Goal: Information Seeking & Learning: Learn about a topic

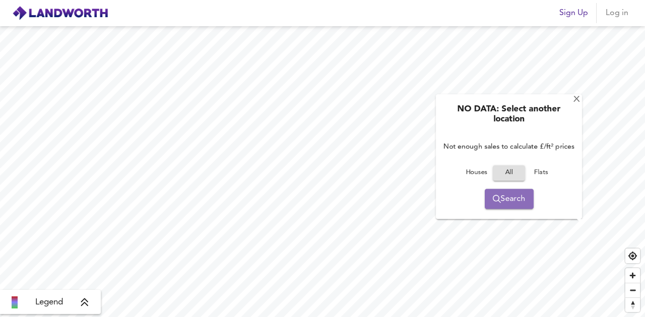
click at [503, 201] on span "Search" at bounding box center [509, 199] width 33 height 14
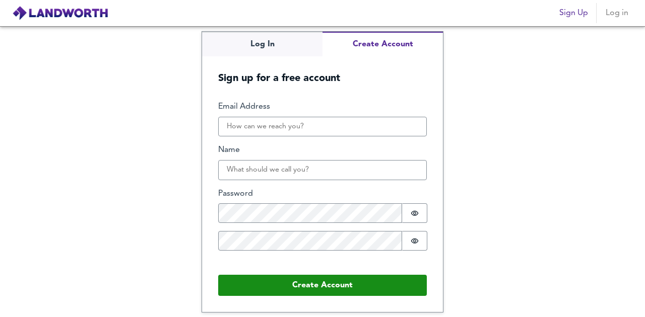
click at [568, 9] on span "Sign Up" at bounding box center [573, 13] width 29 height 14
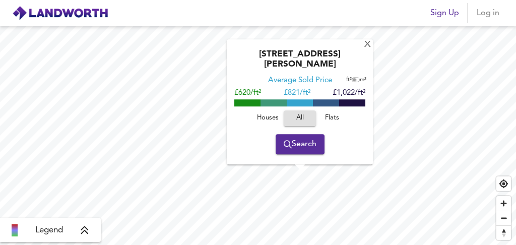
click at [355, 82] on input "checkbox" at bounding box center [354, 80] width 15 height 5
checkbox input "true"
click at [242, 104] on span at bounding box center [247, 102] width 26 height 7
click at [246, 97] on span "£6,676/m²" at bounding box center [251, 93] width 34 height 8
click at [329, 118] on span "Flats" at bounding box center [331, 118] width 27 height 12
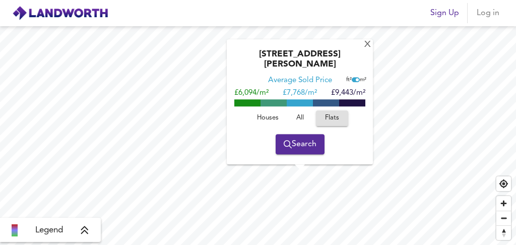
click at [299, 117] on span "All" at bounding box center [299, 118] width 27 height 12
click at [321, 118] on span "Flats" at bounding box center [331, 118] width 27 height 12
click at [302, 118] on span "All" at bounding box center [299, 118] width 27 height 12
click at [294, 149] on span "Search" at bounding box center [300, 144] width 33 height 14
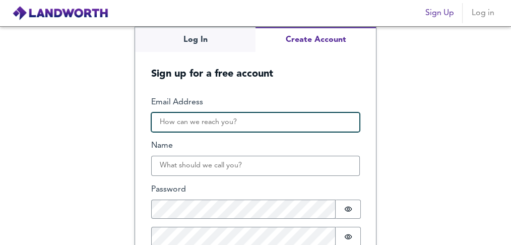
click at [211, 121] on input "Email Address" at bounding box center [255, 122] width 209 height 20
type input "jamesbluedime@gmail.com"
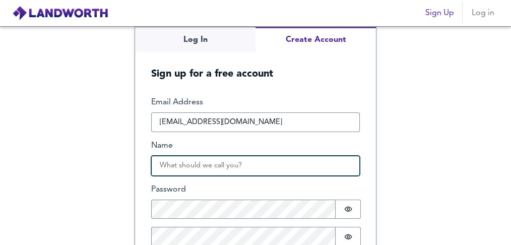
click at [175, 161] on input "Name" at bounding box center [255, 166] width 209 height 20
type input "James"
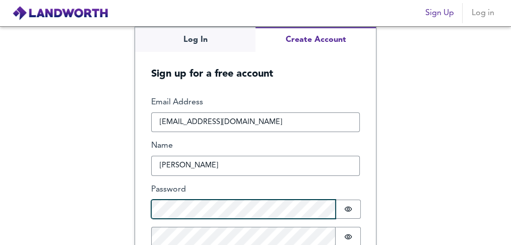
scroll to position [15, 0]
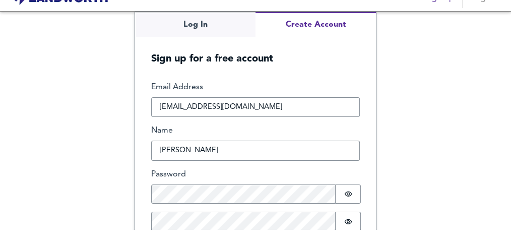
click at [177, 181] on div "Password Password is hidden" at bounding box center [255, 186] width 209 height 35
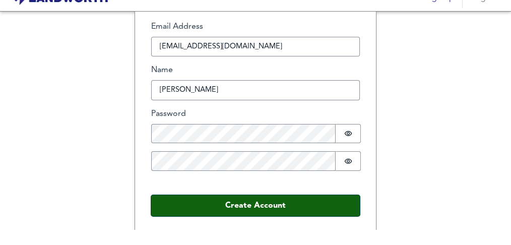
click at [288, 198] on button "Create Account" at bounding box center [255, 205] width 209 height 21
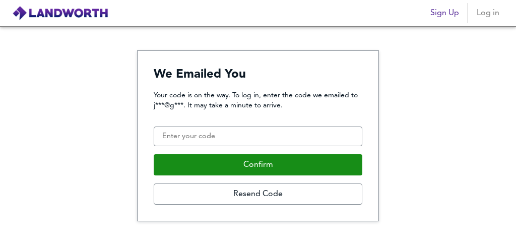
scroll to position [0, 0]
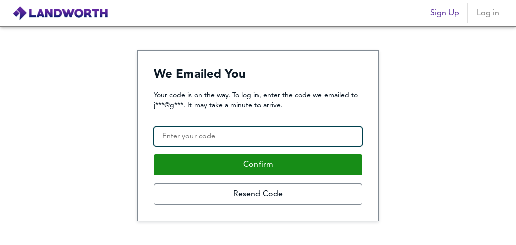
click at [197, 139] on input "Confirmation Code" at bounding box center [258, 136] width 209 height 20
paste input "115033"
type input "115033"
click at [154, 154] on button "Confirm" at bounding box center [258, 164] width 209 height 21
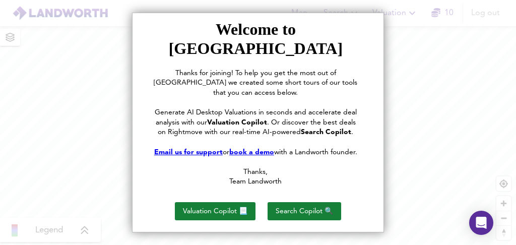
scroll to position [73, 0]
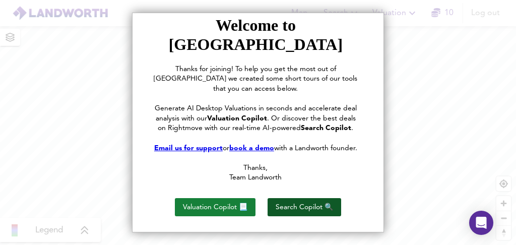
click at [270, 198] on button "Search Copilot 🔍" at bounding box center [304, 207] width 74 height 18
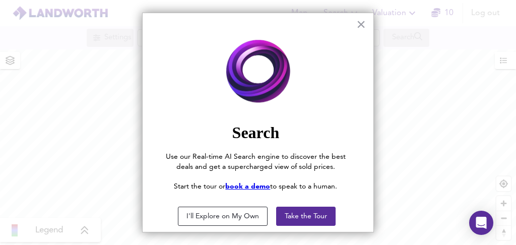
click at [247, 217] on button "I'll Explore on My Own" at bounding box center [223, 216] width 90 height 19
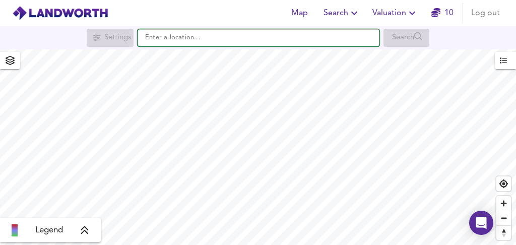
click at [165, 40] on input "text" at bounding box center [259, 37] width 242 height 17
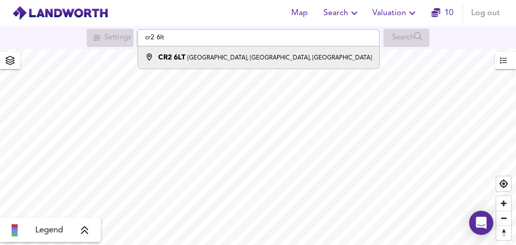
click at [198, 60] on small "[GEOGRAPHIC_DATA], [GEOGRAPHIC_DATA], [GEOGRAPHIC_DATA]" at bounding box center [279, 58] width 184 height 6
type input "[STREET_ADDRESS]"
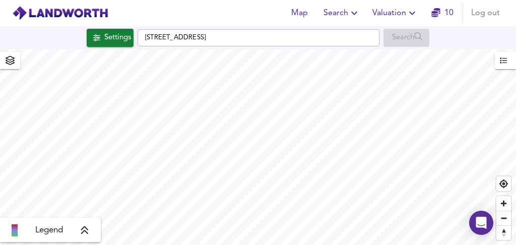
checkbox input "false"
checkbox input "true"
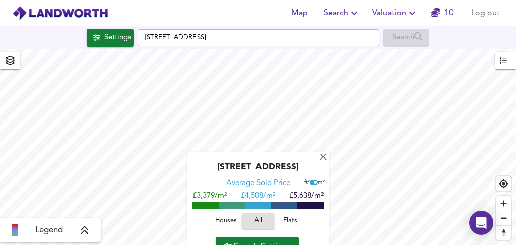
click at [287, 227] on span "Flats" at bounding box center [290, 221] width 27 height 12
click at [281, 227] on span "Flats" at bounding box center [290, 221] width 22 height 12
click at [327, 160] on div "X" at bounding box center [323, 158] width 9 height 10
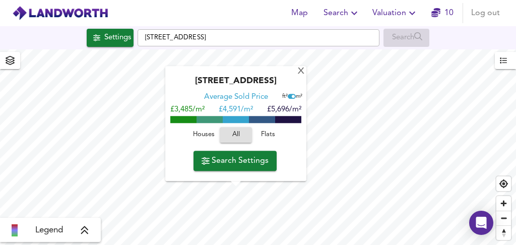
click at [268, 134] on span "Flats" at bounding box center [267, 135] width 27 height 12
click at [266, 134] on span "Flats" at bounding box center [268, 135] width 22 height 12
click at [301, 73] on div "X" at bounding box center [301, 72] width 9 height 10
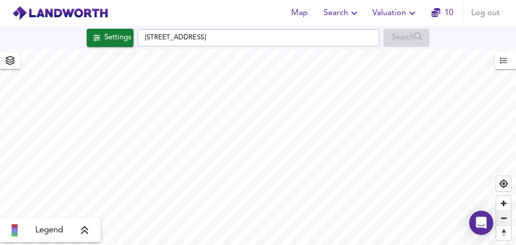
click at [504, 217] on span "Zoom out" at bounding box center [503, 218] width 15 height 14
click at [503, 199] on span "Zoom in" at bounding box center [503, 203] width 15 height 15
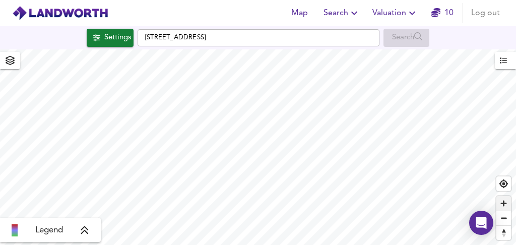
click at [503, 199] on span "Zoom in" at bounding box center [503, 203] width 15 height 15
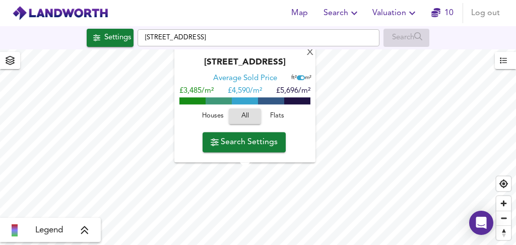
click at [277, 122] on button "Flats" at bounding box center [277, 117] width 32 height 16
drag, startPoint x: 262, startPoint y: 90, endPoint x: 228, endPoint y: 93, distance: 34.3
click at [228, 93] on span "£ 4,136/m²" at bounding box center [245, 92] width 34 height 8
drag, startPoint x: 228, startPoint y: 93, endPoint x: 262, endPoint y: 90, distance: 34.8
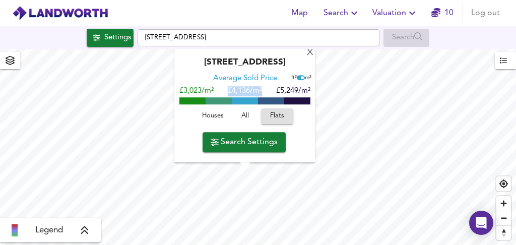
click at [262, 90] on div "£3,023/m² £ 4,136/m² £5,249/m²" at bounding box center [244, 92] width 131 height 10
click at [226, 141] on span "Search Settings" at bounding box center [244, 142] width 67 height 14
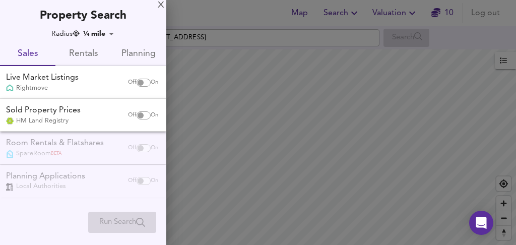
click at [143, 83] on input "checkbox" at bounding box center [140, 83] width 24 height 8
checkbox input "true"
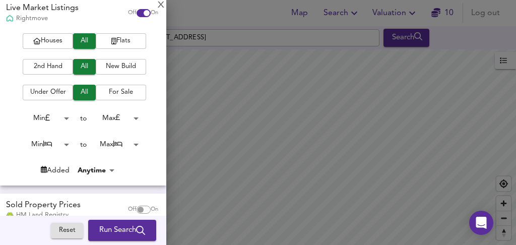
scroll to position [84, 0]
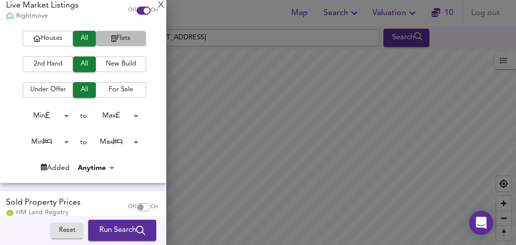
click at [122, 36] on span "Flats" at bounding box center [121, 39] width 40 height 12
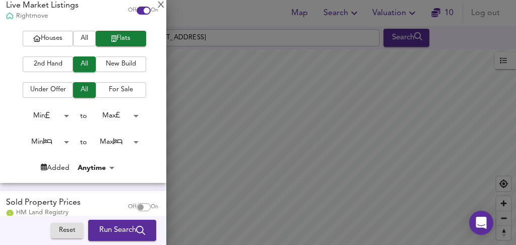
click at [68, 116] on body "Map Search Valuation 10 Log out Settings Warham Road, CR2 6LB Search Legend UK …" at bounding box center [258, 122] width 516 height 245
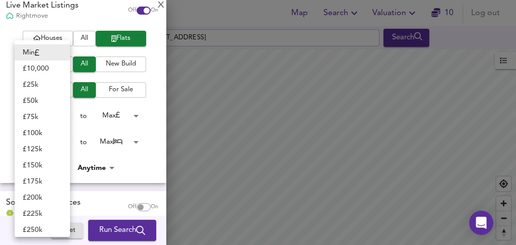
click at [32, 197] on li "£ 200k" at bounding box center [42, 197] width 55 height 16
type input "200000"
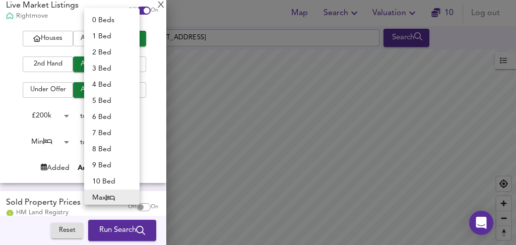
click at [108, 142] on body "Map Search Valuation 10 Log out Settings Warham Road, CR2 6LB Search Legend UK …" at bounding box center [258, 122] width 516 height 245
click at [68, 140] on div at bounding box center [258, 122] width 516 height 245
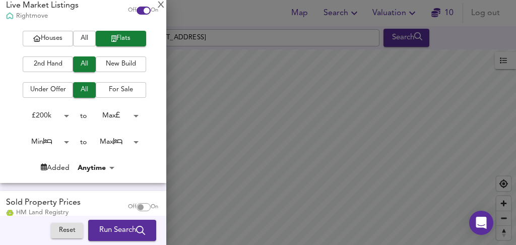
click at [65, 139] on body "Map Search Valuation 10 Log out Settings Warham Road, CR2 6LB Search Legend UK …" at bounding box center [258, 122] width 516 height 245
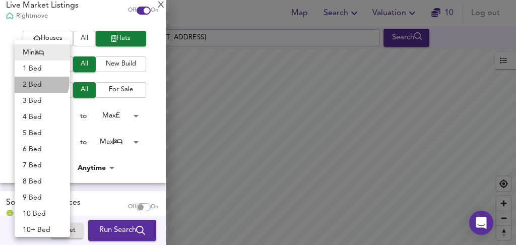
click at [41, 82] on li "2 Bed" at bounding box center [42, 85] width 55 height 16
type input "2"
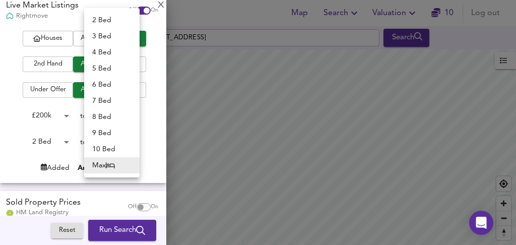
click at [115, 139] on body "Map Search Valuation 10 Log out Settings Warham Road, CR2 6LB Search Legend UK …" at bounding box center [258, 122] width 516 height 245
click at [96, 20] on li "2 Bed" at bounding box center [111, 20] width 55 height 16
type input "2"
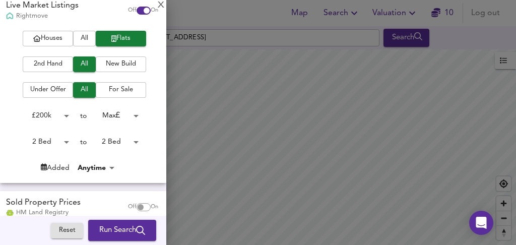
click at [158, 139] on div "Houses All Flats 2nd Hand All New Build Under Offer All For Sale £ 200k 200000 …" at bounding box center [83, 102] width 166 height 142
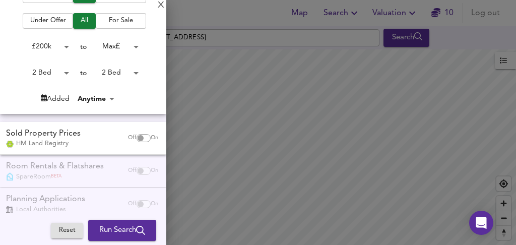
scroll to position [162, 0]
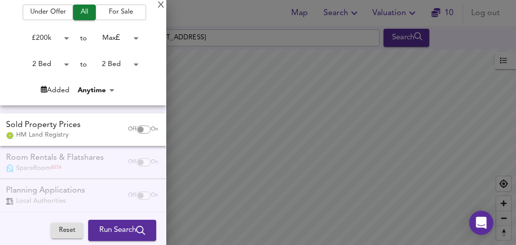
click at [139, 129] on input "checkbox" at bounding box center [140, 129] width 24 height 8
checkbox input "true"
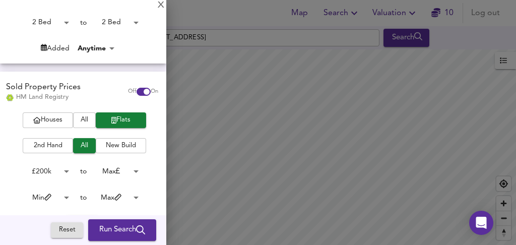
scroll to position [232, 0]
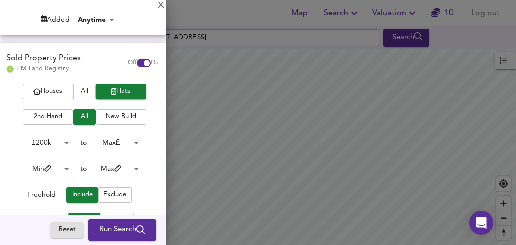
click at [78, 90] on span "All" at bounding box center [84, 92] width 13 height 12
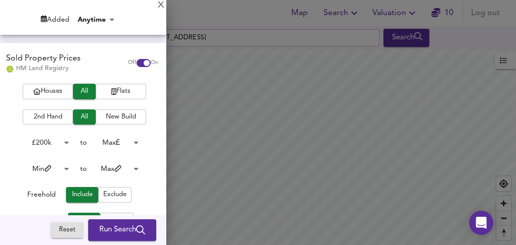
click at [51, 141] on body "Map Search Valuation 10 Log out Settings Warham Road, CR2 6LB Search Legend UK …" at bounding box center [258, 122] width 516 height 245
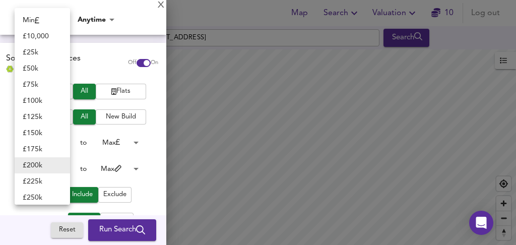
click at [138, 158] on div at bounding box center [258, 122] width 516 height 245
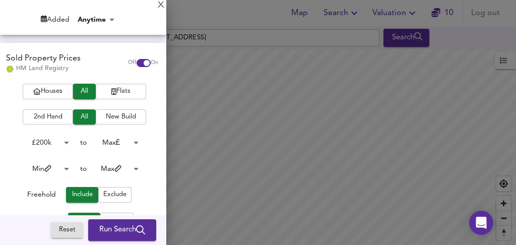
click at [117, 99] on div "Houses All Flats 2nd Hand All New Build £ 200k 200000 to Max 200000000 Min 0 to…" at bounding box center [83, 172] width 166 height 177
click at [115, 94] on span "Flats" at bounding box center [121, 92] width 40 height 12
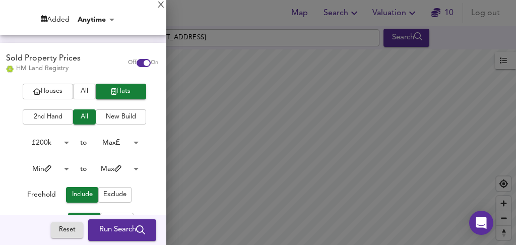
click at [63, 169] on body "Map Search Valuation 10 Log out Settings Warham Road, CR2 6LB Search Legend UK …" at bounding box center [258, 122] width 516 height 245
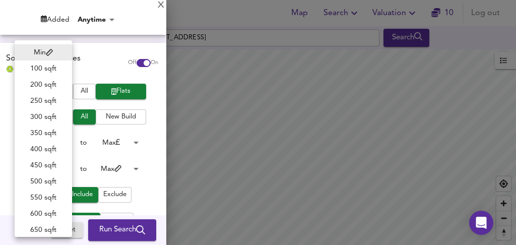
click at [144, 151] on div at bounding box center [258, 122] width 516 height 245
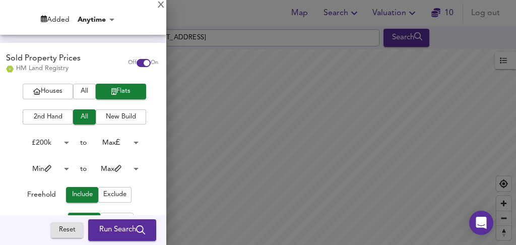
click at [61, 168] on body "Map Search Valuation 10 Log out Settings Warham Road, CR2 6LB Search Legend UK …" at bounding box center [258, 122] width 516 height 245
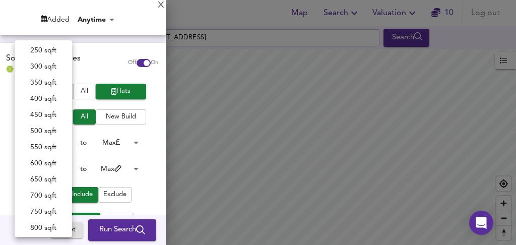
scroll to position [48, 0]
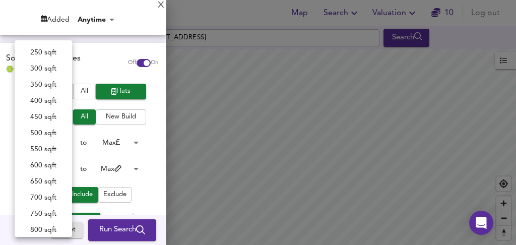
click at [47, 136] on li "500 sqft" at bounding box center [43, 133] width 57 height 16
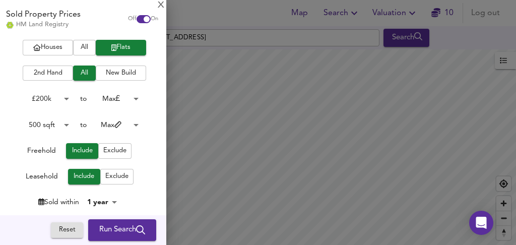
scroll to position [283, 0]
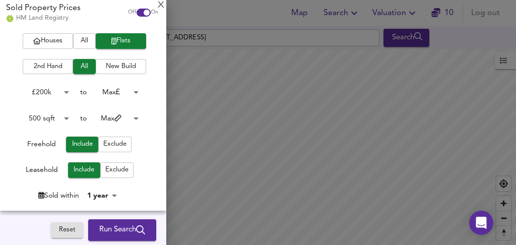
click at [63, 119] on body "Map Search Valuation 10 Log out Settings Warham Road, CR2 6LB Search Legend UK …" at bounding box center [258, 122] width 516 height 245
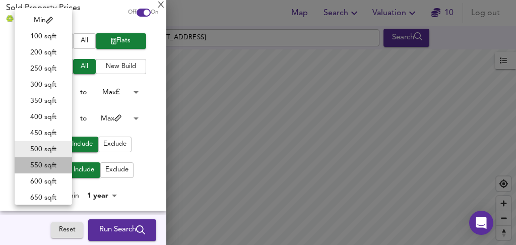
click at [45, 169] on li "550 sqft" at bounding box center [43, 165] width 57 height 16
type input "550"
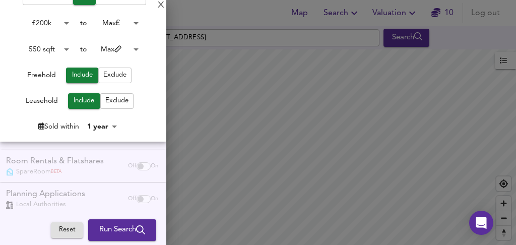
scroll to position [361, 0]
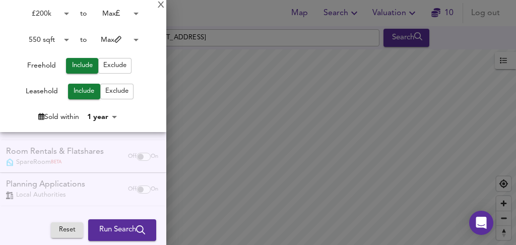
click at [137, 156] on div "Room Rentals & Flatshares SpareRoom BETA Off On" at bounding box center [83, 156] width 166 height 33
click at [138, 157] on div "Room Rentals & Flatshares SpareRoom BETA Off On" at bounding box center [83, 156] width 166 height 33
click at [59, 155] on div "Room Rentals & Flatshares SpareRoom BETA Off On" at bounding box center [83, 156] width 166 height 33
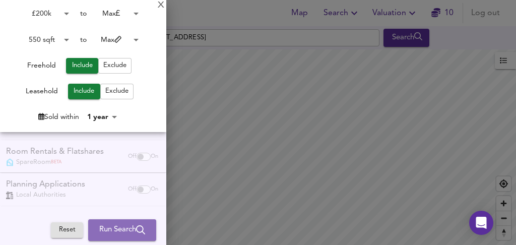
click at [113, 225] on span "Run Search" at bounding box center [122, 230] width 46 height 13
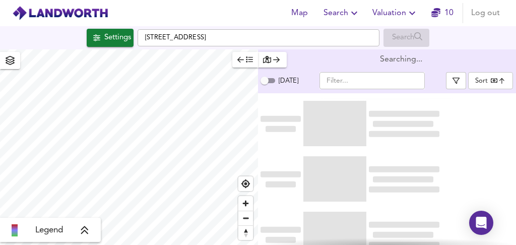
type input "bestdeal"
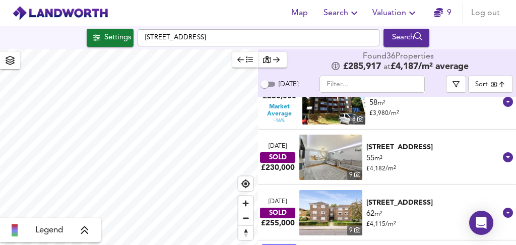
scroll to position [484, 0]
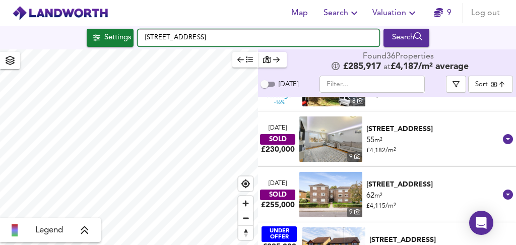
click at [186, 36] on input "[STREET_ADDRESS]" at bounding box center [259, 37] width 242 height 17
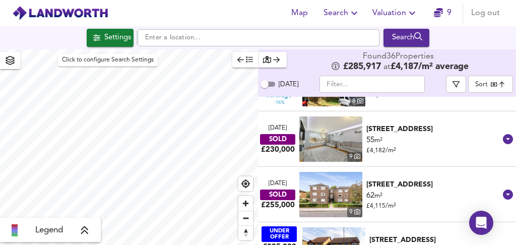
click at [104, 42] on div "Settings" at bounding box center [117, 37] width 27 height 13
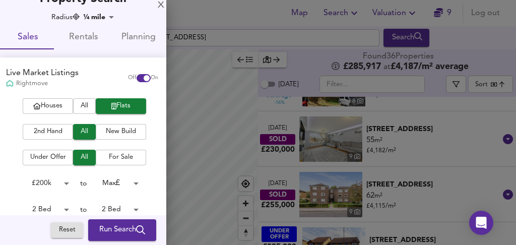
scroll to position [0, 0]
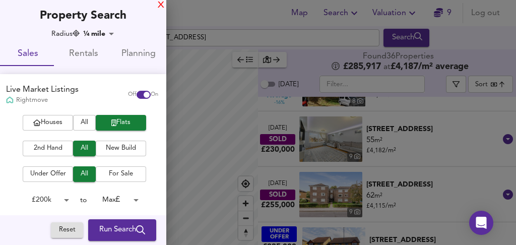
click at [159, 6] on div "X" at bounding box center [161, 5] width 7 height 7
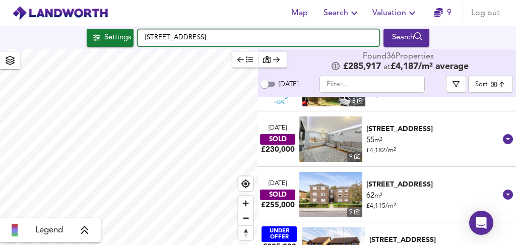
click at [166, 33] on input "[STREET_ADDRESS]" at bounding box center [259, 37] width 242 height 17
click at [167, 33] on input "[STREET_ADDRESS]" at bounding box center [259, 37] width 242 height 17
type input "ing"
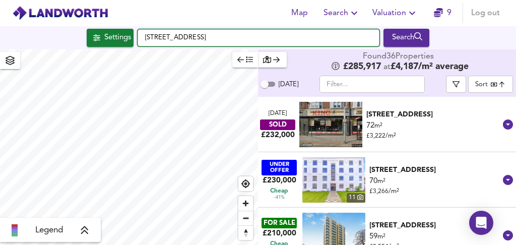
click at [216, 40] on input "[STREET_ADDRESS]" at bounding box center [259, 37] width 242 height 17
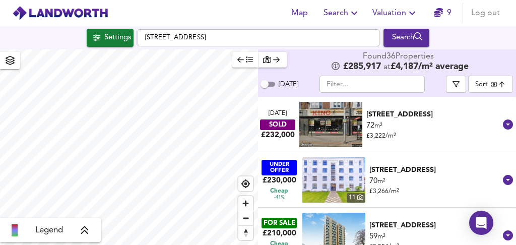
checkbox input "false"
checkbox input "true"
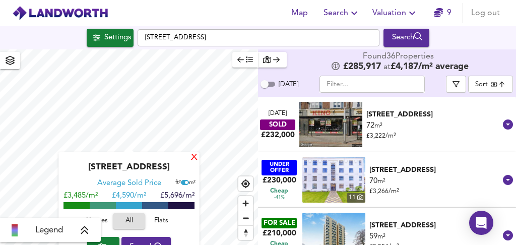
click at [196, 161] on div "X" at bounding box center [194, 158] width 9 height 10
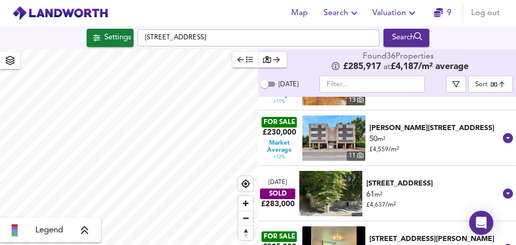
scroll to position [1423, 0]
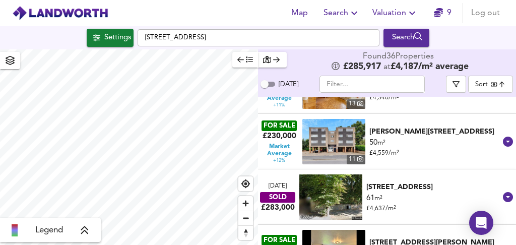
click at [408, 132] on div "Violet Lane, Croydon, CR0 4HF" at bounding box center [435, 131] width 132 height 10
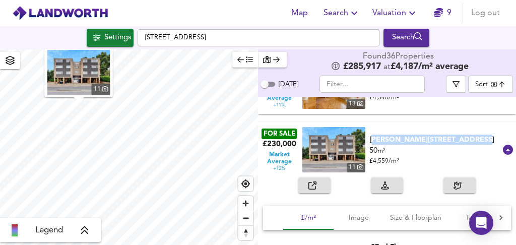
drag, startPoint x: 372, startPoint y: 139, endPoint x: 466, endPoint y: 143, distance: 93.7
click at [466, 143] on div "Violet Lane, Croydon, CR0 4HF" at bounding box center [435, 139] width 132 height 10
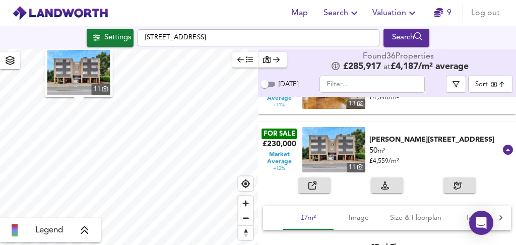
drag, startPoint x: 317, startPoint y: 188, endPoint x: 284, endPoint y: 186, distance: 32.8
click at [284, 186] on div at bounding box center [387, 185] width 258 height 16
click at [500, 191] on div at bounding box center [387, 185] width 258 height 16
click at [388, 217] on button "Size & Floorplan" at bounding box center [415, 217] width 63 height 24
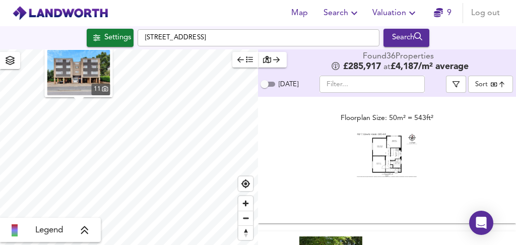
scroll to position [1585, 0]
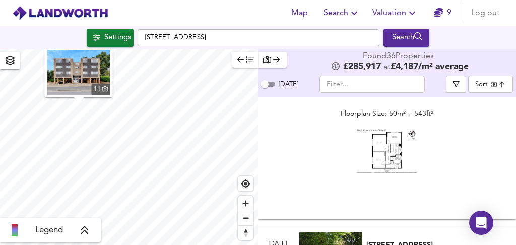
click at [379, 147] on img at bounding box center [387, 151] width 60 height 44
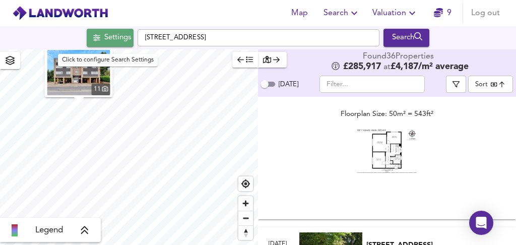
click at [94, 38] on icon "button" at bounding box center [96, 37] width 7 height 7
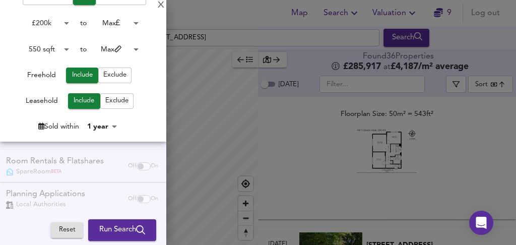
scroll to position [361, 0]
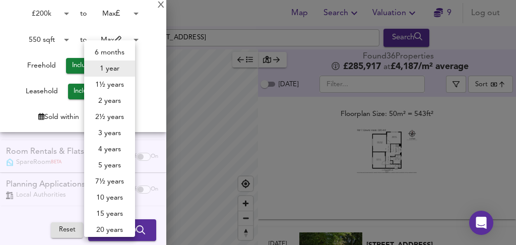
click at [109, 116] on body "Map Search Valuation 9 Log out Settings Warham Road, CR2 6LB Search 11 Legend F…" at bounding box center [258, 122] width 516 height 245
click at [116, 100] on li "2 years" at bounding box center [109, 101] width 51 height 16
type input "24"
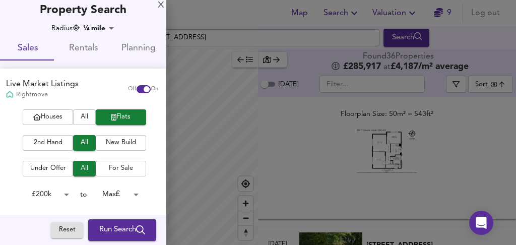
scroll to position [5, 0]
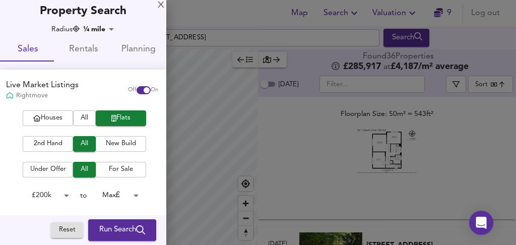
click at [113, 31] on body "Map Search Valuation 9 Log out Settings Warham Road, CR2 6LB Search 11 Legend F…" at bounding box center [258, 122] width 516 height 245
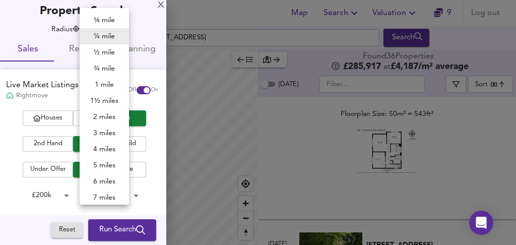
click at [103, 51] on li "½ mile" at bounding box center [104, 52] width 49 height 16
type input "805"
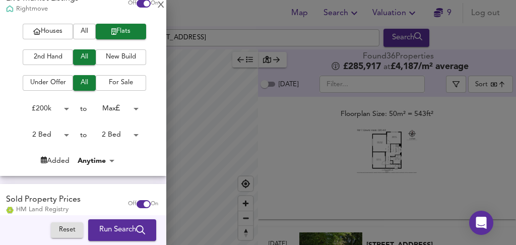
scroll to position [97, 0]
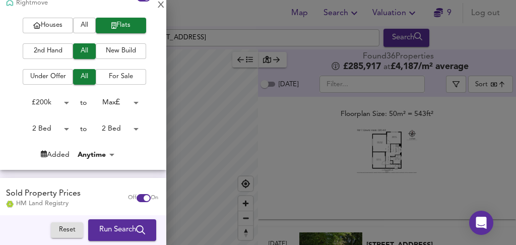
click at [102, 227] on span "Run Search" at bounding box center [122, 230] width 46 height 13
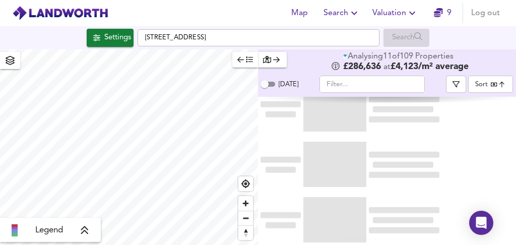
type input "bestdeal"
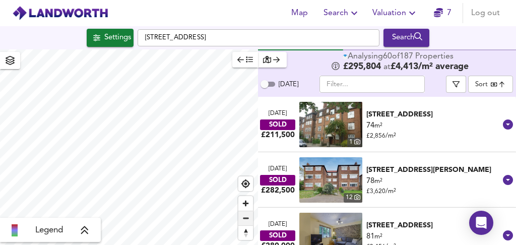
click at [247, 221] on span "Zoom out" at bounding box center [245, 218] width 15 height 14
click at [305, 89] on div "​" at bounding box center [372, 84] width 148 height 17
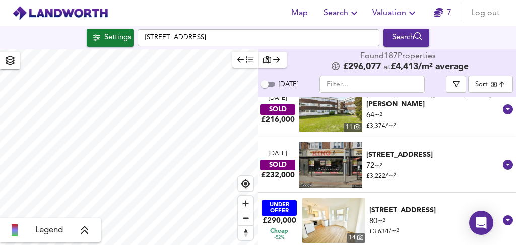
scroll to position [416, 0]
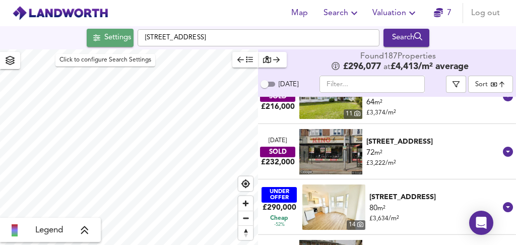
click at [90, 41] on span "Settings" at bounding box center [110, 37] width 42 height 13
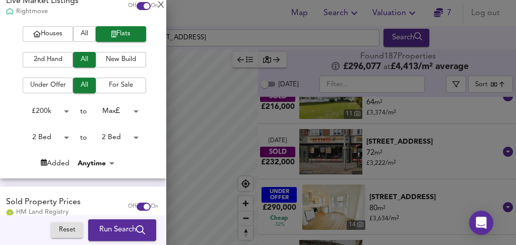
scroll to position [92, 0]
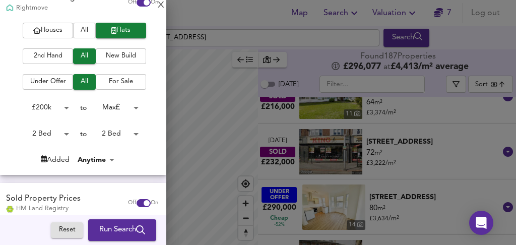
click at [122, 132] on body "Map Search Valuation 7 Log out Settings Warham Road, CR2 6LB Search Legend Foun…" at bounding box center [258, 122] width 516 height 245
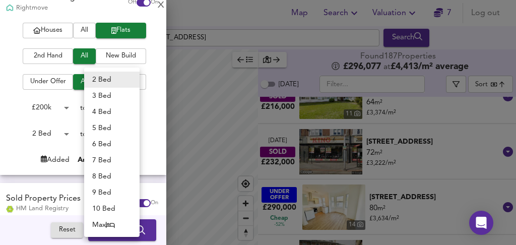
click at [103, 71] on ul "2 Bed 3 Bed 4 Bed 5 Bed 6 Bed 7 Bed 8 Bed 9 Bed 10 Bed Max" at bounding box center [111, 151] width 55 height 169
click at [62, 138] on div at bounding box center [258, 122] width 516 height 245
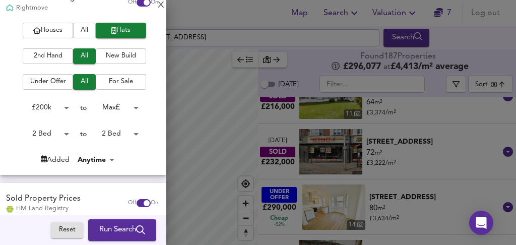
click at [53, 133] on body "Map Search Valuation 7 Log out Settings Warham Road, CR2 6LB Search Legend Foun…" at bounding box center [258, 122] width 516 height 245
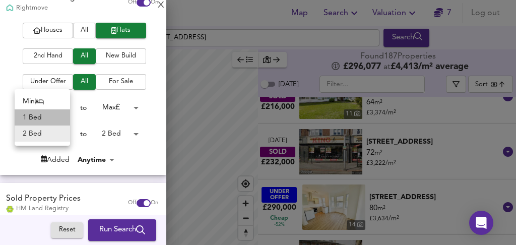
click at [49, 116] on li "1 Bed" at bounding box center [42, 117] width 55 height 16
type input "1"
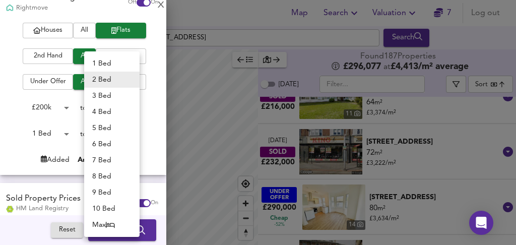
click at [111, 133] on body "Map Search Valuation 7 Log out Settings Warham Road, CR2 6LB Search Legend Foun…" at bounding box center [258, 122] width 516 height 245
click at [105, 63] on li "1 Bed" at bounding box center [111, 63] width 55 height 16
type input "1"
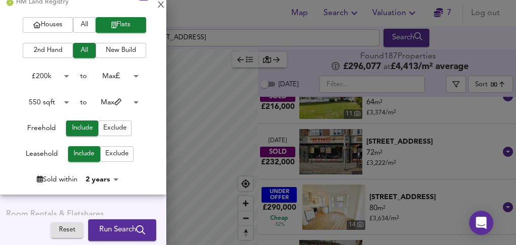
scroll to position [296, 0]
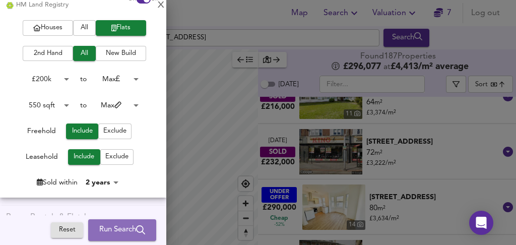
click at [115, 227] on span "Run Search" at bounding box center [122, 230] width 46 height 13
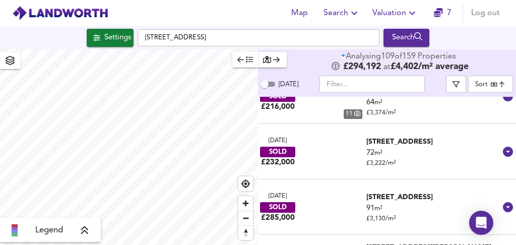
type input "bestdeal"
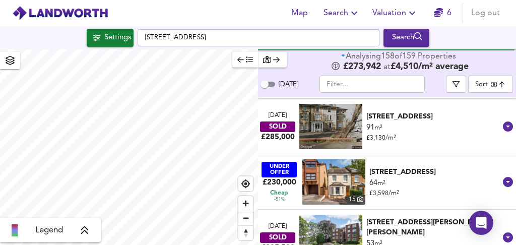
scroll to position [510, 0]
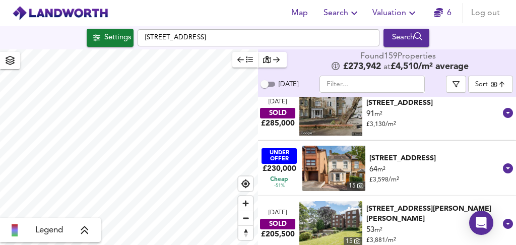
click at [393, 156] on div "Temple Road, Croydon, CR0 1HU" at bounding box center [435, 158] width 132 height 10
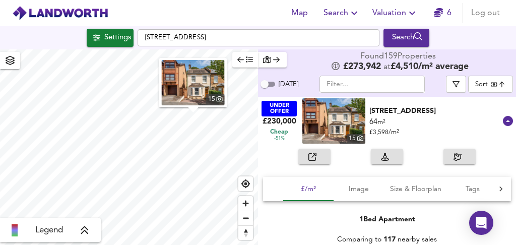
scroll to position [582, 0]
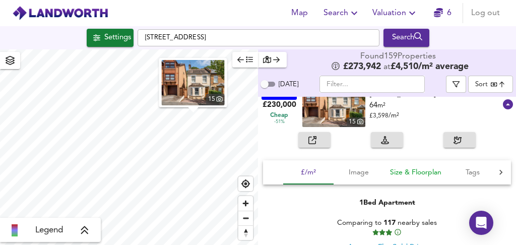
click at [400, 173] on span "Size & Floorplan" at bounding box center [415, 172] width 51 height 13
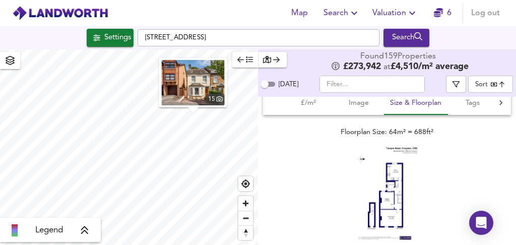
scroll to position [663, 0]
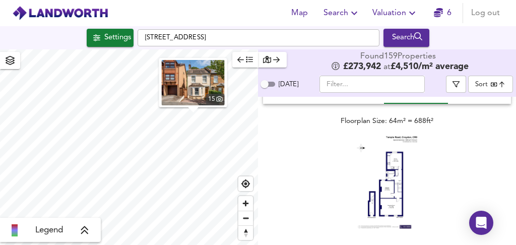
click at [394, 187] on img at bounding box center [387, 182] width 60 height 93
click at [410, 160] on img at bounding box center [387, 182] width 60 height 93
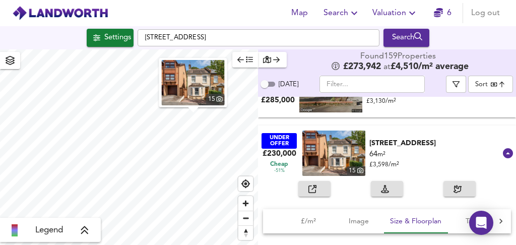
drag, startPoint x: 309, startPoint y: 189, endPoint x: 275, endPoint y: 121, distance: 75.9
click at [275, 121] on div "22 Mar 2024 SOLD £211,500 1 10 Thanet House, Coombe Road, CR0 1BH 74 m² £ 2,856…" at bounding box center [387, 171] width 258 height 148
click at [477, 143] on div "Temple Road, Croydon, CR0 1HU" at bounding box center [435, 143] width 132 height 10
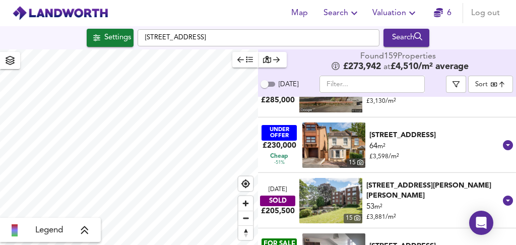
click at [473, 134] on div "Temple Road, Croydon, CR0 1HU" at bounding box center [435, 135] width 132 height 10
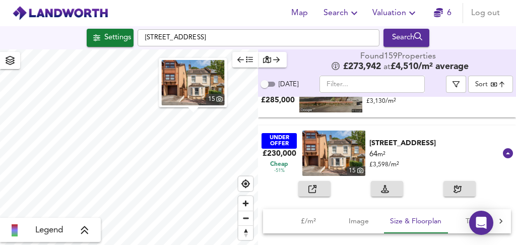
click at [455, 158] on div "64 m² £ 3,598 / m²" at bounding box center [435, 159] width 132 height 20
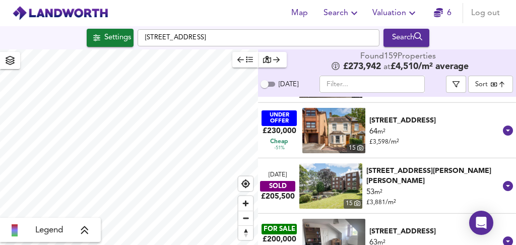
scroll to position [560, 0]
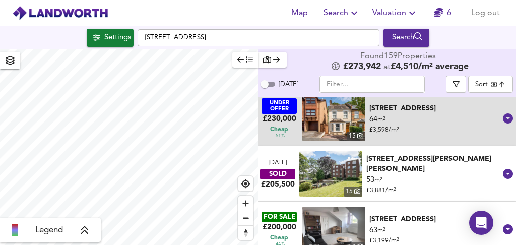
click at [395, 106] on div "Temple Road, Croydon, CR0 1HU" at bounding box center [435, 108] width 132 height 10
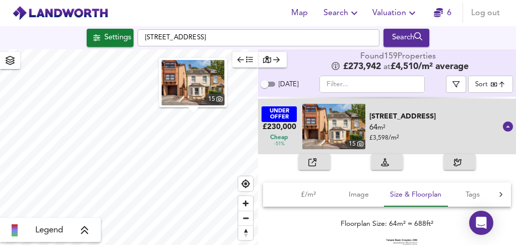
click at [329, 138] on img at bounding box center [333, 126] width 63 height 45
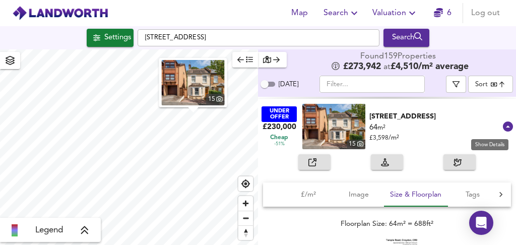
click at [503, 128] on icon at bounding box center [508, 126] width 10 height 10
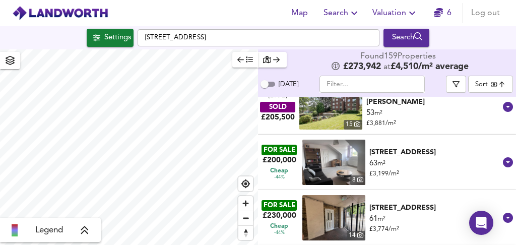
scroll to position [641, 0]
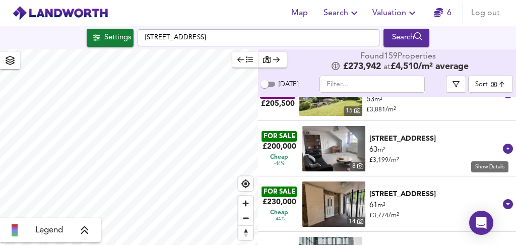
click at [503, 148] on icon at bounding box center [508, 149] width 10 height 10
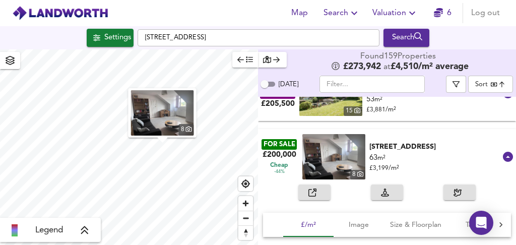
click at [316, 190] on div "button" at bounding box center [314, 192] width 12 height 12
click at [461, 84] on span "button" at bounding box center [456, 84] width 10 height 7
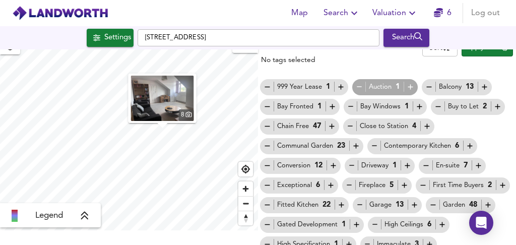
scroll to position [0, 0]
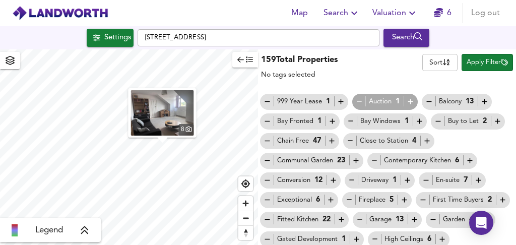
click at [238, 60] on icon "button" at bounding box center [240, 59] width 7 height 7
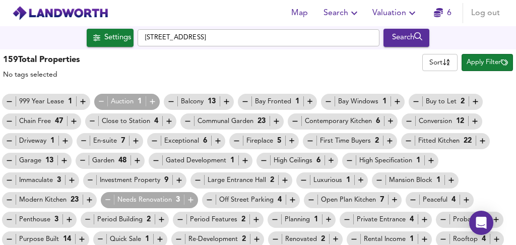
click at [434, 60] on body "Map Search Valuation 6 Log out Settings Warham Road, CR2 6LB Search 8 159 Resul…" at bounding box center [258, 122] width 516 height 245
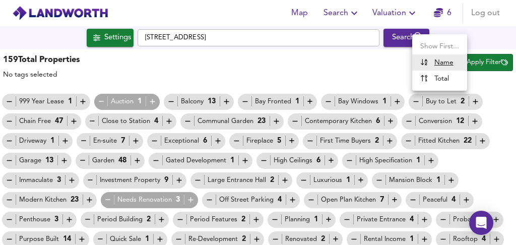
click at [371, 75] on div at bounding box center [258, 122] width 516 height 245
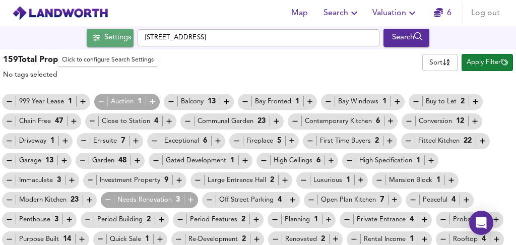
click at [122, 41] on div "Settings" at bounding box center [117, 37] width 27 height 13
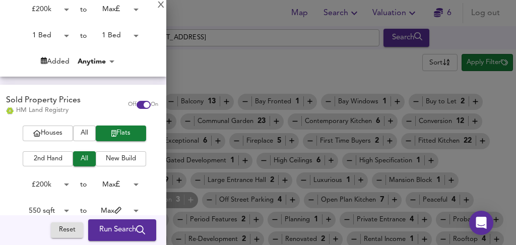
scroll to position [198, 0]
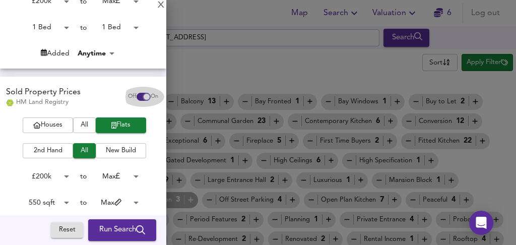
click at [134, 94] on input "checkbox" at bounding box center [146, 97] width 24 height 8
checkbox input "false"
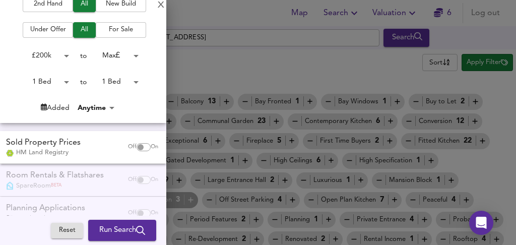
scroll to position [144, 0]
click at [186, 58] on div at bounding box center [258, 122] width 516 height 245
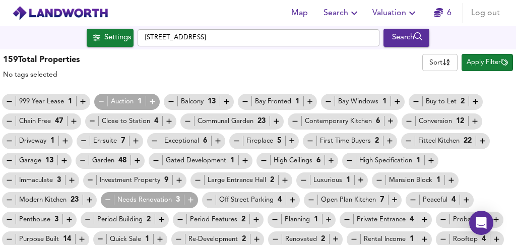
click at [201, 59] on div "159 Total Properties No tags selected Sort name ​ Apply Filter" at bounding box center [258, 66] width 516 height 30
click at [215, 73] on div "159 Total Properties No tags selected Sort name ​ Apply Filter" at bounding box center [258, 66] width 516 height 30
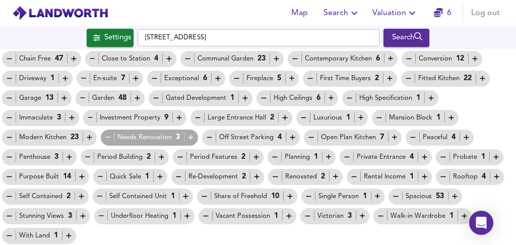
scroll to position [0, 0]
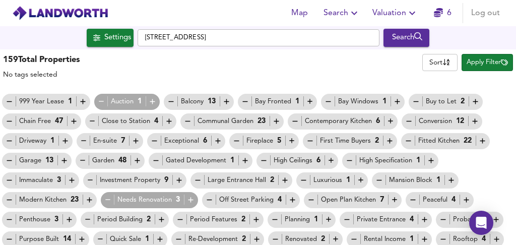
click at [469, 62] on span "Apply Filter" at bounding box center [486, 63] width 41 height 12
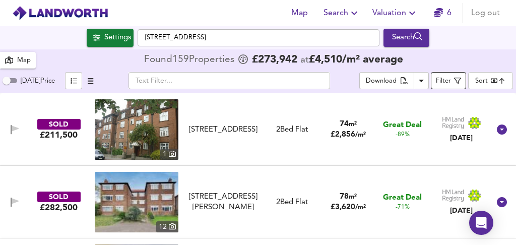
click at [453, 79] on span "Filter" at bounding box center [448, 81] width 25 height 13
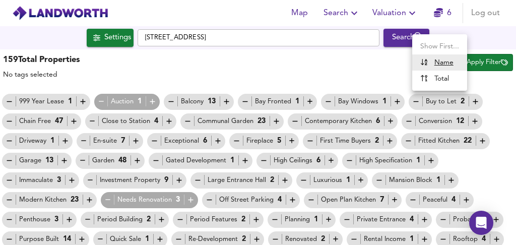
click at [442, 58] on body "Map Search Valuation 6 Log out Settings Warham Road, CR2 6LB Search 159 Results…" at bounding box center [258, 122] width 516 height 245
click at [243, 34] on div at bounding box center [258, 122] width 516 height 245
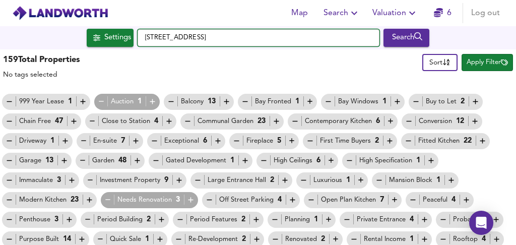
click at [246, 39] on input "[STREET_ADDRESS]" at bounding box center [259, 37] width 242 height 17
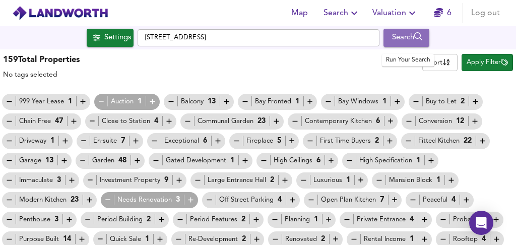
click at [405, 36] on div "Search" at bounding box center [406, 37] width 41 height 13
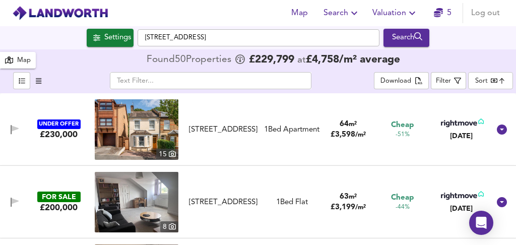
click at [504, 48] on div "Settings Warham Road, CR2 6LB Search" at bounding box center [258, 37] width 516 height 23
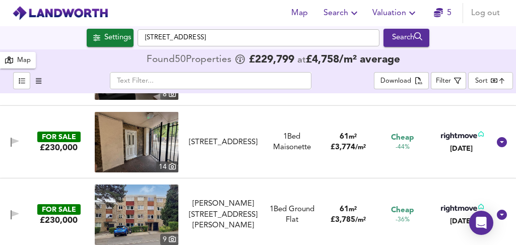
click at [157, 138] on img at bounding box center [137, 142] width 84 height 60
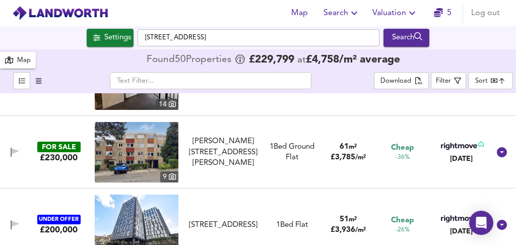
scroll to position [199, 0]
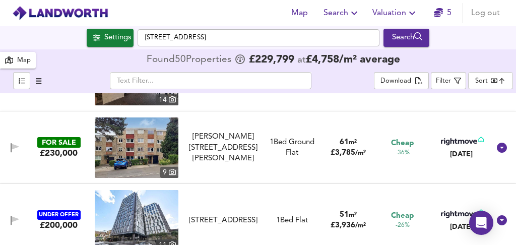
click at [166, 153] on img at bounding box center [137, 147] width 84 height 60
click at [455, 88] on button "Filter" at bounding box center [448, 80] width 35 height 17
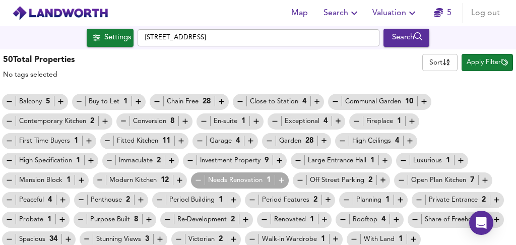
click at [249, 64] on div "50 Total Properties No tags selected Sort name ​ Apply Filter" at bounding box center [258, 66] width 516 height 30
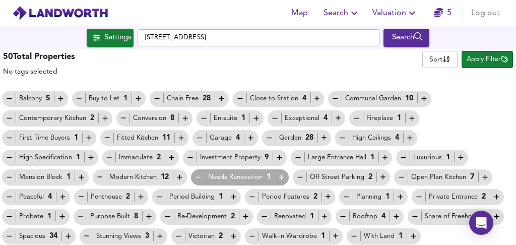
click at [479, 125] on div "Balcony 5 Buy to Let 1 Chain Free 28 Close to Station 4 Communal Garden 10 Cont…" at bounding box center [258, 167] width 516 height 157
click at [260, 215] on icon "button" at bounding box center [264, 216] width 9 height 9
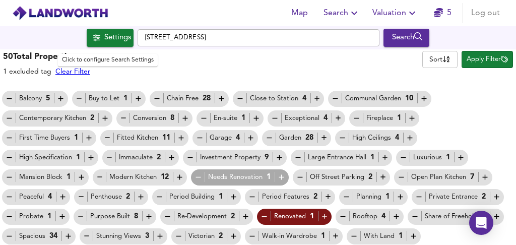
click at [114, 34] on div "Settings" at bounding box center [117, 37] width 27 height 13
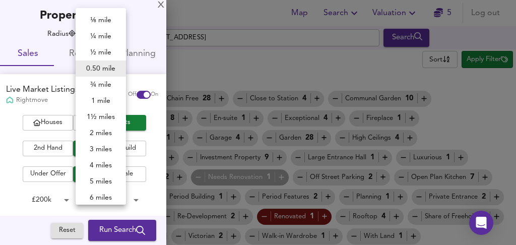
click at [107, 31] on body "Map Search Valuation 5 Log out Settings Warham Road, CR2 6LB Search 50 Results …" at bounding box center [258, 122] width 516 height 245
click at [100, 179] on li "5 miles" at bounding box center [101, 181] width 50 height 16
type input "8045"
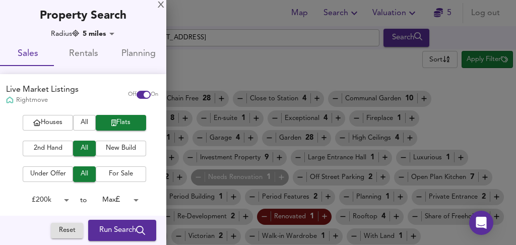
click at [114, 231] on span "Run Search" at bounding box center [122, 230] width 46 height 13
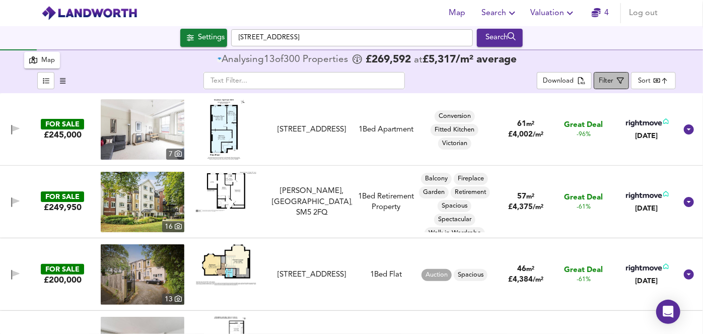
click at [515, 82] on div "Filter" at bounding box center [606, 82] width 15 height 12
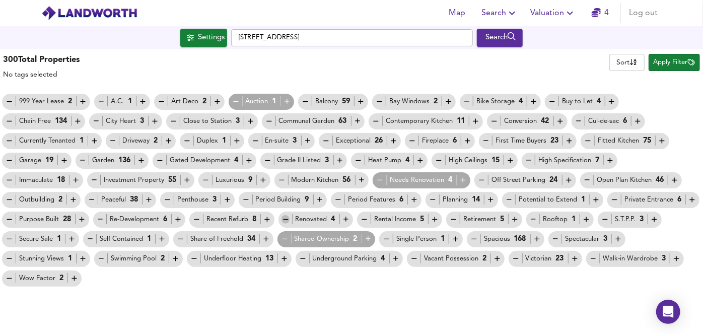
click at [287, 220] on icon "button" at bounding box center [286, 219] width 9 height 9
click at [375, 118] on icon "button" at bounding box center [376, 121] width 9 height 9
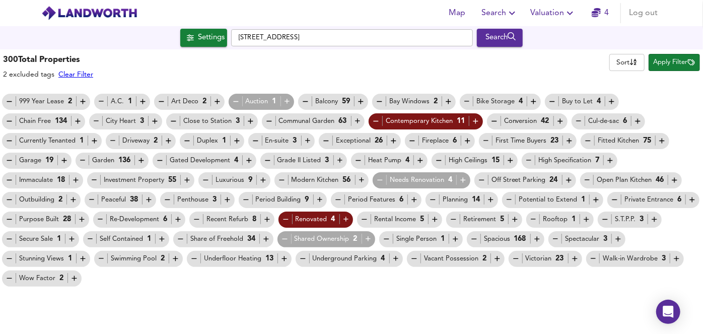
click at [515, 180] on icon "button" at bounding box center [587, 180] width 5 height 1
click at [196, 219] on icon "button" at bounding box center [196, 219] width 5 height 1
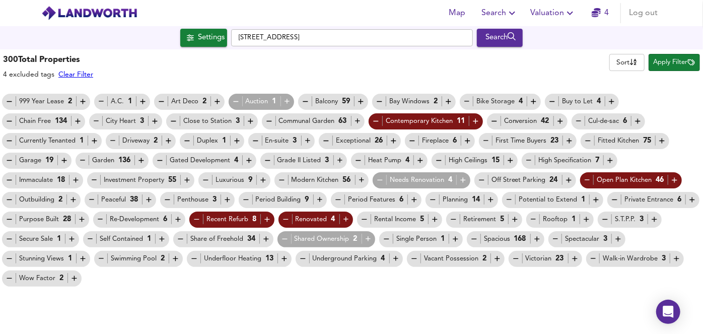
click at [101, 221] on icon "button" at bounding box center [100, 219] width 9 height 9
click at [12, 180] on icon "button" at bounding box center [9, 180] width 9 height 9
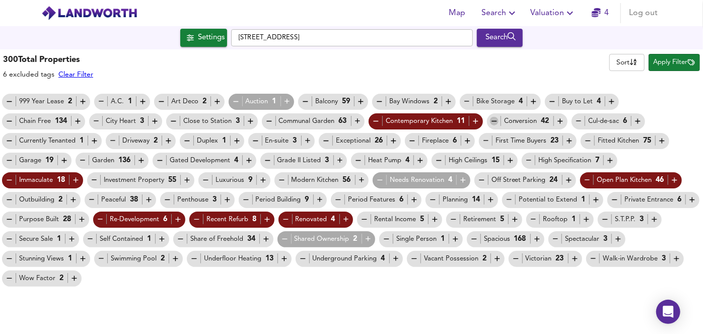
click at [496, 122] on icon "button" at bounding box center [494, 121] width 9 height 9
click at [327, 146] on div "Exceptional 26" at bounding box center [360, 141] width 82 height 16
click at [325, 140] on icon "button" at bounding box center [326, 140] width 9 height 9
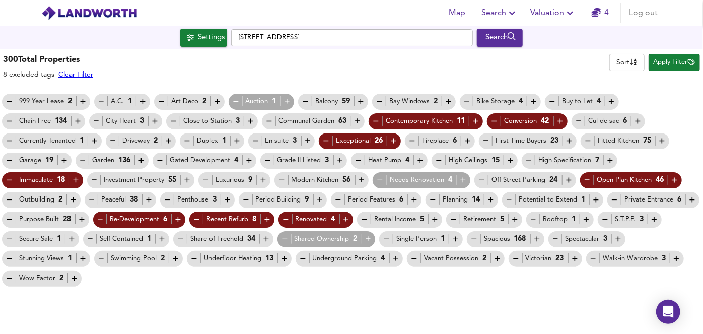
click at [515, 159] on icon "button" at bounding box center [529, 160] width 9 height 9
click at [204, 177] on icon "button" at bounding box center [205, 180] width 9 height 9
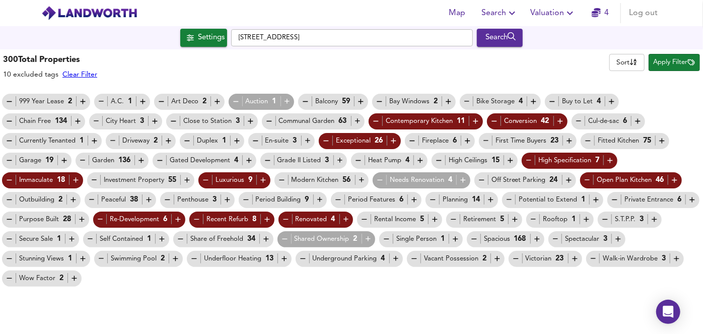
click at [281, 182] on icon "button" at bounding box center [282, 180] width 9 height 9
click at [452, 218] on icon "button" at bounding box center [453, 219] width 9 height 9
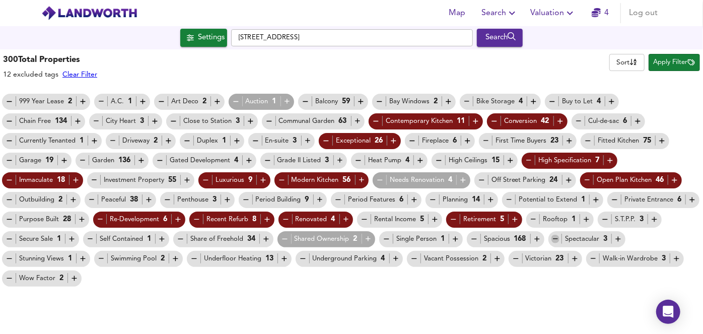
click at [515, 239] on icon "button" at bounding box center [556, 239] width 9 height 9
click at [180, 239] on icon "button" at bounding box center [180, 239] width 9 height 9
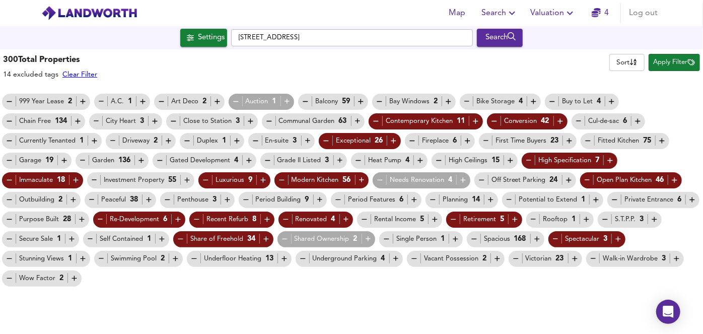
click at [10, 244] on icon "button" at bounding box center [9, 278] width 9 height 9
click at [515, 63] on span "Apply Filter" at bounding box center [674, 63] width 41 height 12
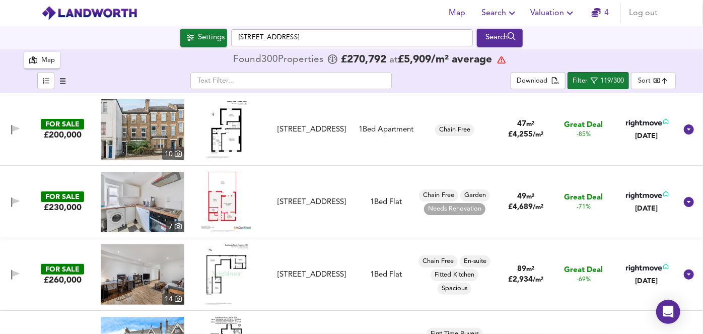
drag, startPoint x: 603, startPoint y: 82, endPoint x: 625, endPoint y: 46, distance: 42.2
click at [515, 46] on div "Map Search Valuation 4 Log out Settings Warham Road, CR2 6LB Search 300 Results…" at bounding box center [351, 167] width 703 height 334
click at [515, 46] on div "Settings Warham Road, CR2 6LB Search" at bounding box center [351, 38] width 703 height 18
click at [515, 44] on div "Settings Warham Road, CR2 6LB Search" at bounding box center [351, 38] width 703 height 18
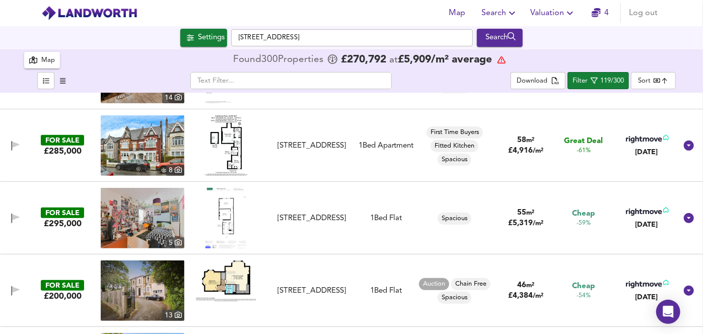
scroll to position [183, 0]
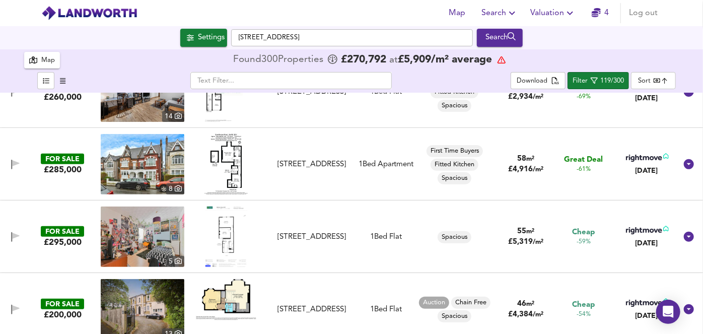
click at [161, 160] on img at bounding box center [143, 164] width 84 height 60
click at [159, 238] on img at bounding box center [143, 237] width 84 height 60
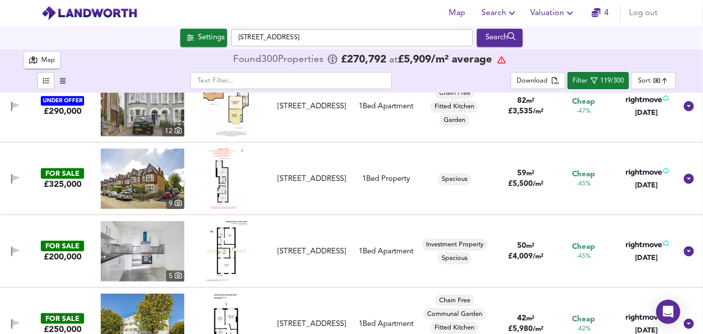
scroll to position [549, 0]
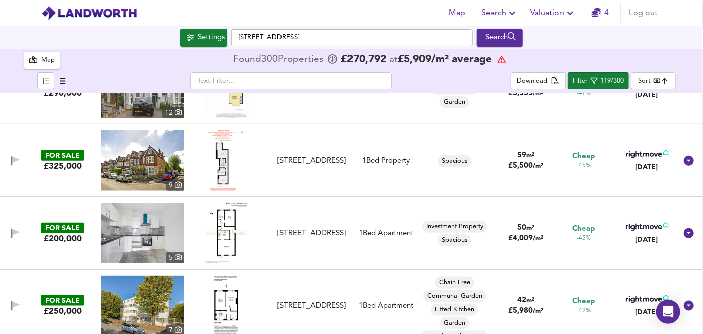
click at [169, 226] on img at bounding box center [143, 233] width 84 height 60
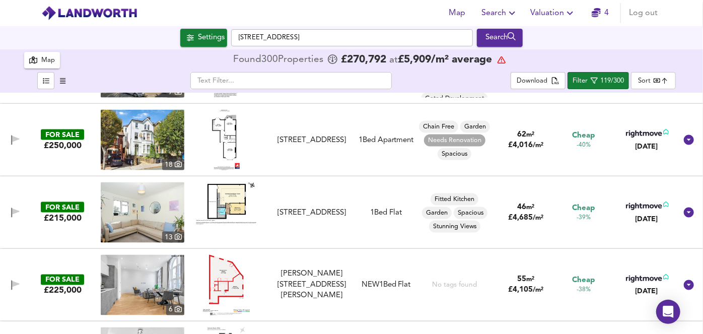
scroll to position [806, 0]
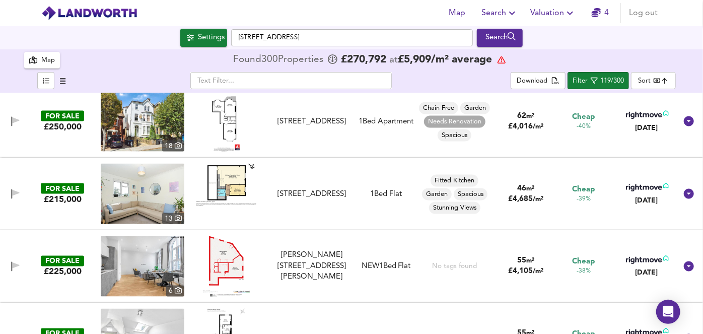
click at [159, 205] on img at bounding box center [143, 194] width 84 height 60
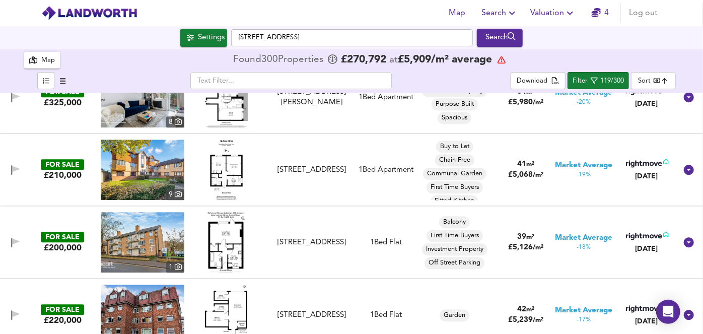
scroll to position [1428, 0]
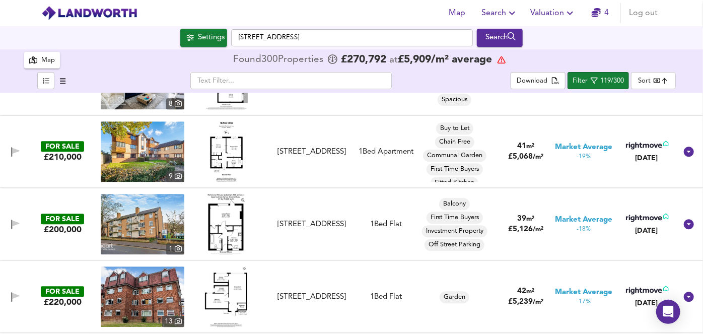
click at [135, 225] on img at bounding box center [143, 224] width 84 height 60
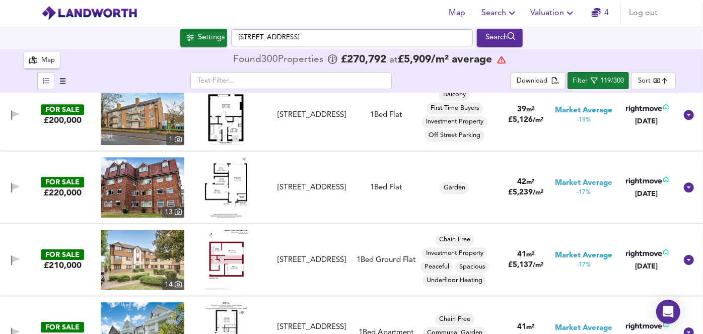
scroll to position [1538, 0]
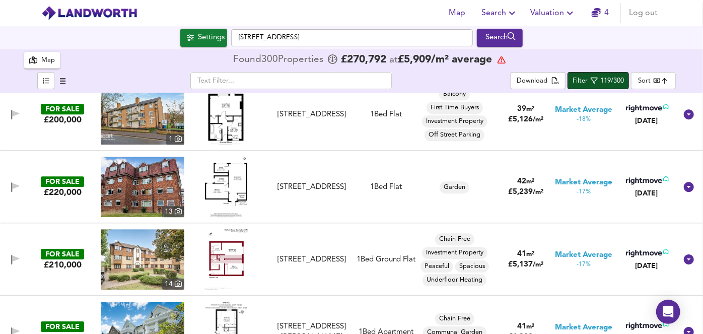
click at [515, 74] on button "Filter 119/300" at bounding box center [598, 80] width 61 height 17
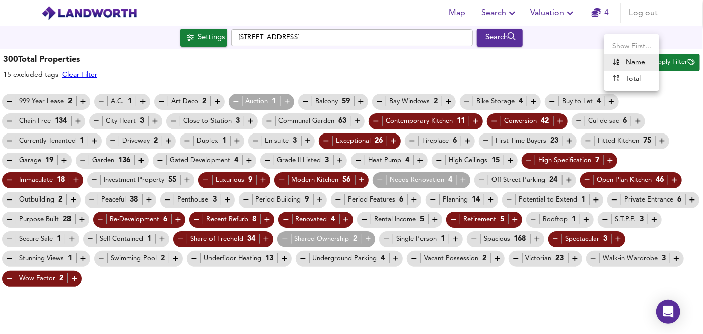
click at [515, 65] on body "Map Search Valuation 4 Log out Settings Warham Road, CR2 6LB Search 300 Results…" at bounding box center [351, 167] width 703 height 334
click at [515, 66] on div at bounding box center [351, 167] width 703 height 334
click at [515, 70] on div "300 Total Properties 15 excluded tags Clear Filter Sort name ​ Apply Filter" at bounding box center [351, 66] width 703 height 30
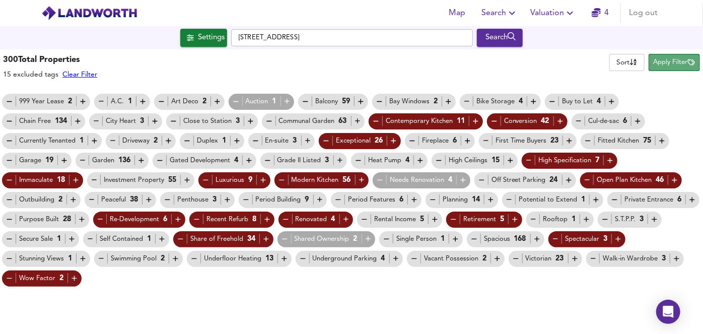
click at [515, 60] on span "Apply Filter" at bounding box center [674, 63] width 41 height 12
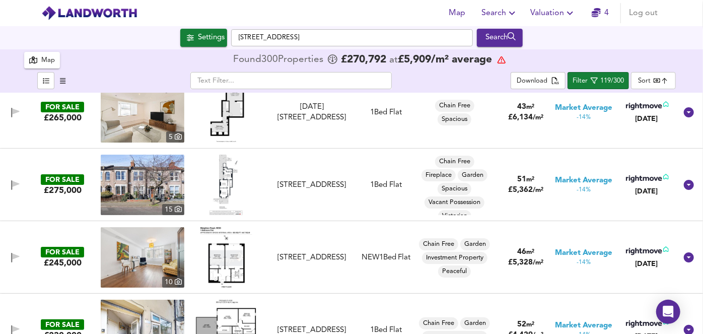
scroll to position [1978, 0]
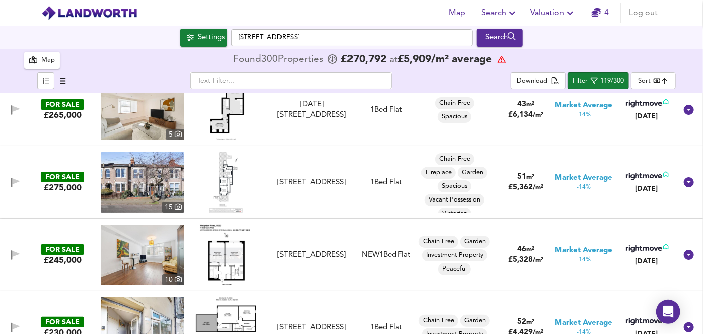
click at [156, 179] on img at bounding box center [143, 182] width 84 height 60
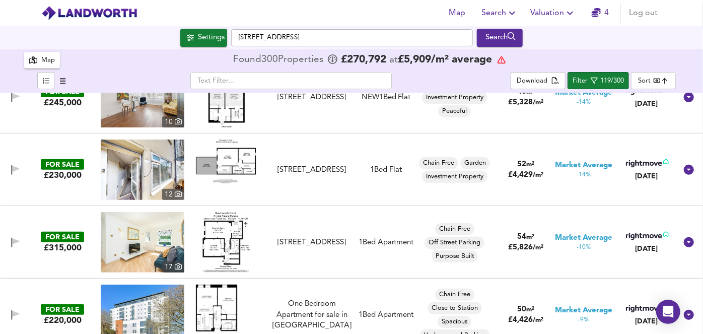
scroll to position [2143, 0]
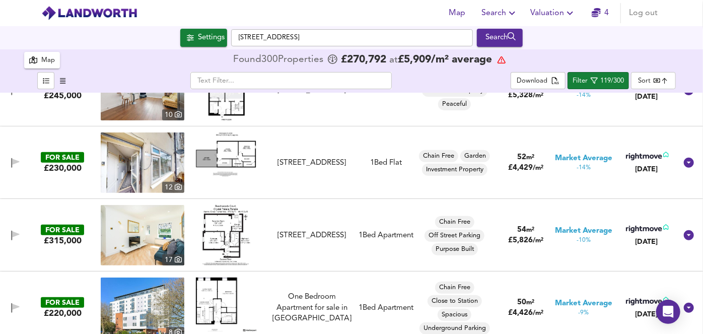
click at [164, 156] on img at bounding box center [143, 162] width 84 height 60
click at [162, 232] on img at bounding box center [143, 235] width 84 height 60
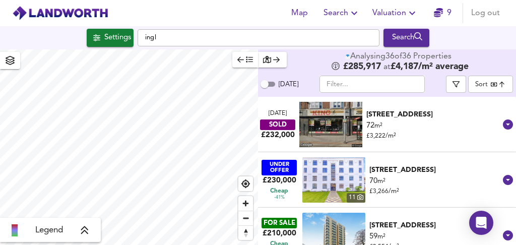
type input "ingle"
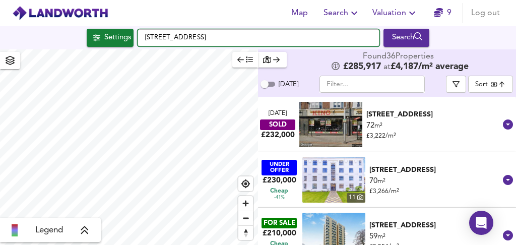
click at [190, 37] on input "[STREET_ADDRESS]" at bounding box center [259, 37] width 242 height 17
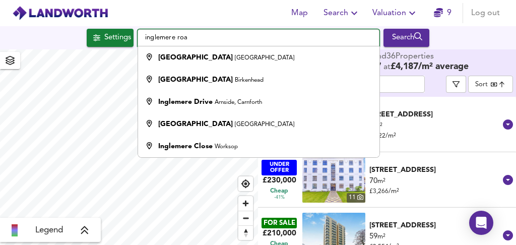
type input "inglemere road"
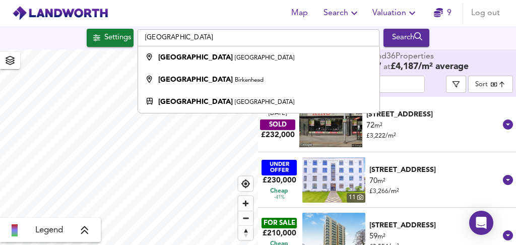
checkbox input "false"
checkbox input "true"
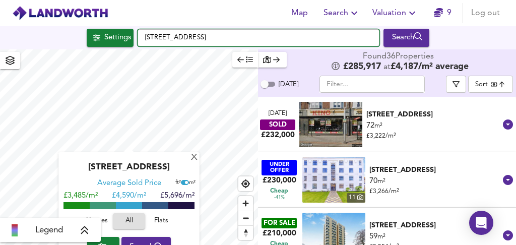
click at [227, 36] on input "[STREET_ADDRESS]" at bounding box center [259, 37] width 242 height 17
click at [227, 36] on input "Warham Road, CR2 6LB" at bounding box center [259, 37] width 242 height 17
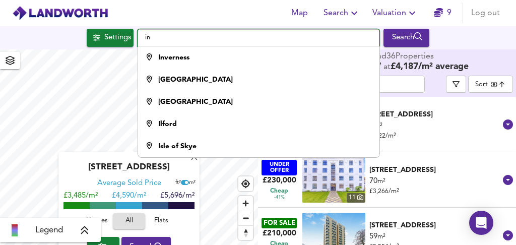
type input "ing"
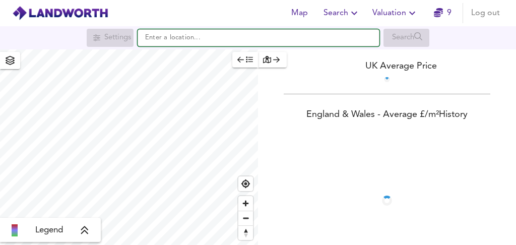
click at [167, 38] on input "text" at bounding box center [259, 37] width 242 height 17
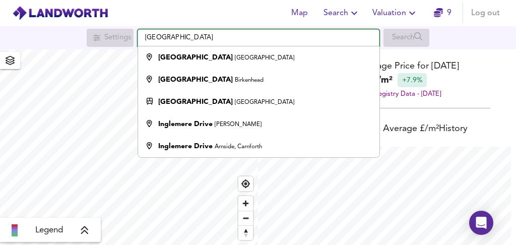
scroll to position [245, 516]
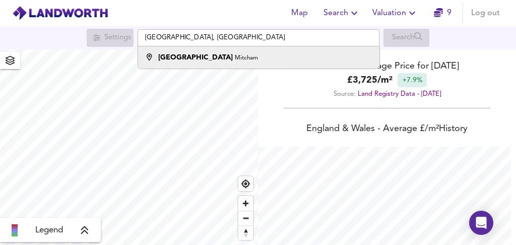
click at [203, 57] on strong "[GEOGRAPHIC_DATA]" at bounding box center [195, 57] width 75 height 7
type input "[GEOGRAPHIC_DATA]"
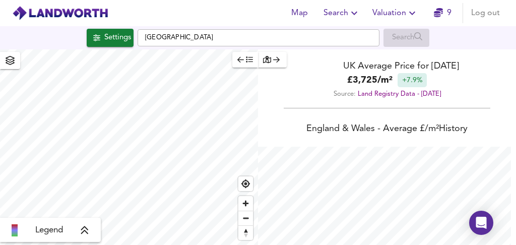
checkbox input "false"
checkbox input "true"
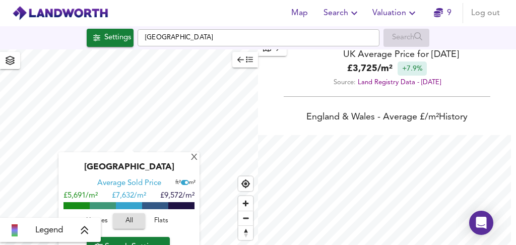
scroll to position [0, 0]
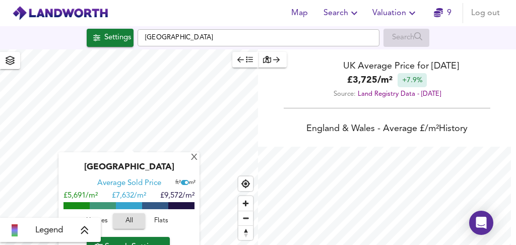
click at [163, 220] on span "Flats" at bounding box center [161, 221] width 27 height 12
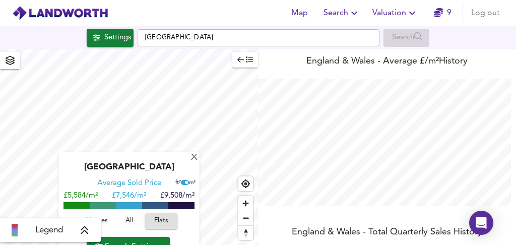
scroll to position [72, 0]
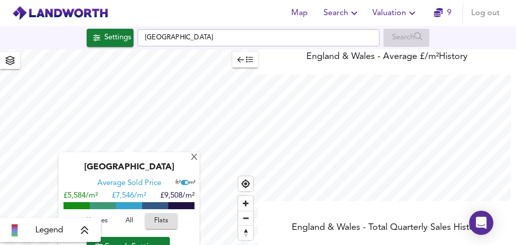
click at [139, 242] on span "Search Settings" at bounding box center [128, 247] width 67 height 14
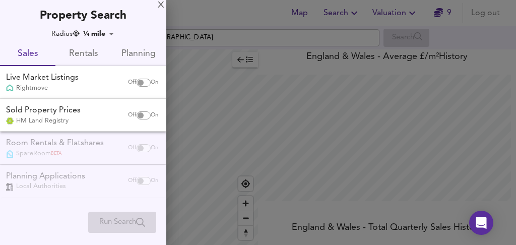
click at [143, 83] on input "checkbox" at bounding box center [140, 83] width 24 height 8
checkbox input "true"
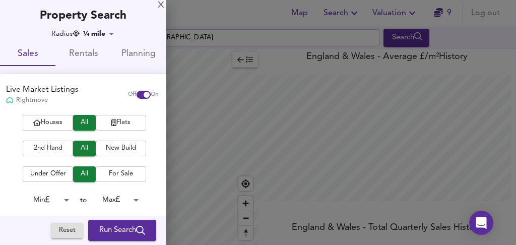
click at [113, 123] on span "Flats" at bounding box center [121, 123] width 40 height 12
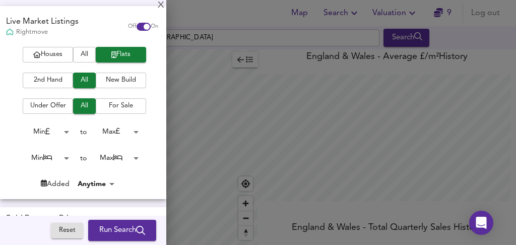
scroll to position [70, 0]
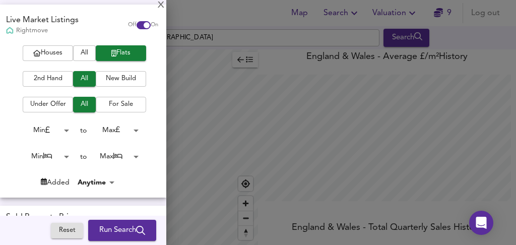
click at [113, 104] on span "For Sale" at bounding box center [121, 105] width 40 height 12
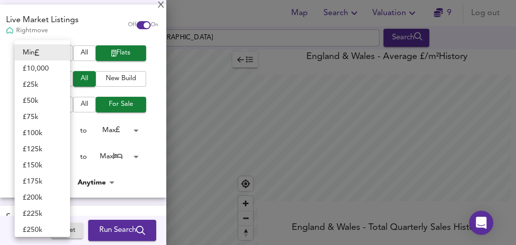
click at [64, 130] on body "Map Search Valuation 9 Log out Settings Inglemere Road, Mitcham Search Legend U…" at bounding box center [258, 122] width 516 height 245
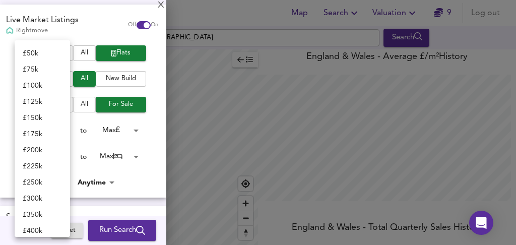
scroll to position [49, 0]
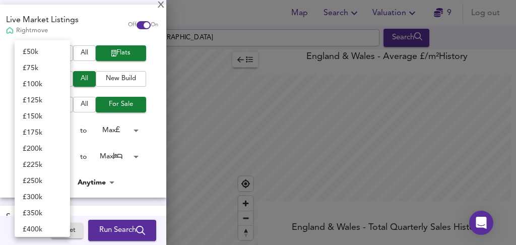
click at [151, 98] on div at bounding box center [258, 122] width 516 height 245
click at [61, 132] on body "Map Search Valuation 9 Log out Settings Inglemere Road, Mitcham Search Legend U…" at bounding box center [258, 122] width 516 height 245
click at [39, 199] on li "£ 200k" at bounding box center [42, 197] width 55 height 16
type input "200000"
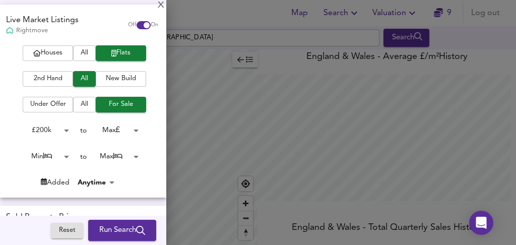
click at [150, 114] on div "Houses All Flats 2nd Hand All New Build Under Offer All For Sale £ 200k 200000 …" at bounding box center [83, 121] width 166 height 152
click at [59, 159] on body "Map Search Valuation 9 Log out Settings Inglemere Road, Mitcham Search Legend U…" at bounding box center [258, 122] width 516 height 245
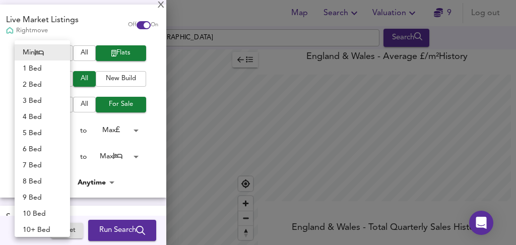
click at [38, 85] on li "2 Bed" at bounding box center [42, 85] width 55 height 16
type input "2"
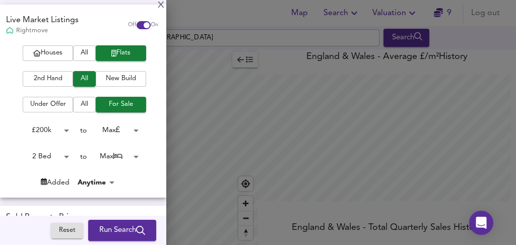
click at [112, 154] on body "Map Search Valuation 9 Log out Settings Inglemere Road, Mitcham Search Legend U…" at bounding box center [258, 122] width 516 height 245
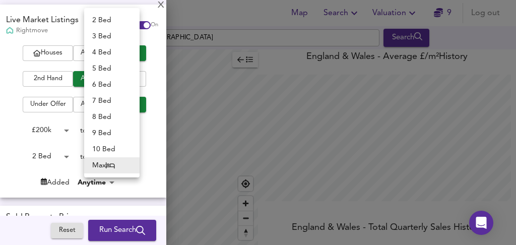
click at [57, 131] on div at bounding box center [258, 122] width 516 height 245
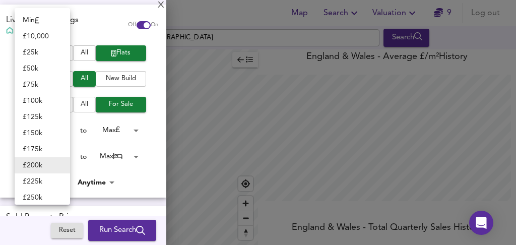
click at [63, 130] on body "Map Search Valuation 9 Log out Settings Inglemere Road, Mitcham Search Legend U…" at bounding box center [258, 122] width 516 height 245
click at [40, 198] on li "£ 250k" at bounding box center [42, 197] width 55 height 16
type input "250000"
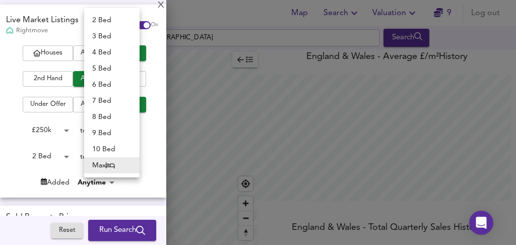
click at [130, 155] on body "Map Search Valuation 9 Log out Settings Inglemere Road, Mitcham Search Legend U…" at bounding box center [258, 122] width 516 height 245
click at [103, 20] on li "2 Bed" at bounding box center [111, 20] width 55 height 16
type input "2"
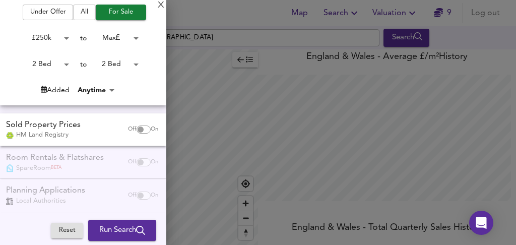
scroll to position [167, 0]
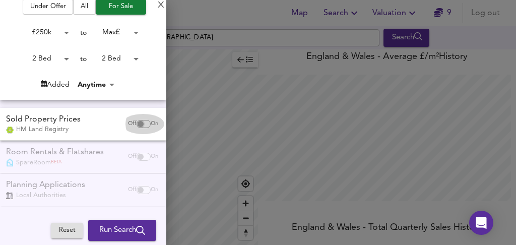
click at [139, 123] on input "checkbox" at bounding box center [140, 124] width 24 height 8
checkbox input "true"
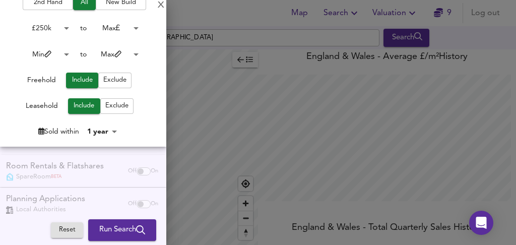
scroll to position [361, 0]
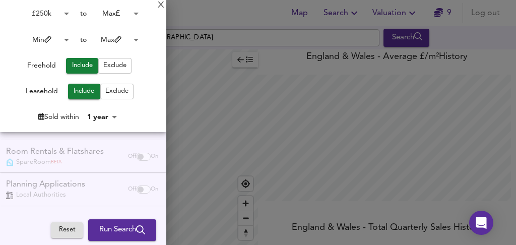
click at [138, 155] on div "Room Rentals & Flatshares SpareRoom BETA Off On" at bounding box center [83, 156] width 166 height 33
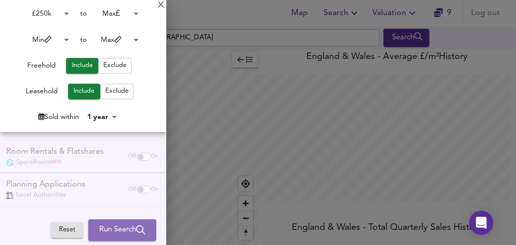
click at [112, 230] on span "Run Search" at bounding box center [122, 230] width 46 height 13
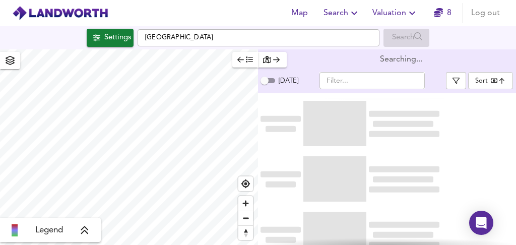
type input "bestdeal"
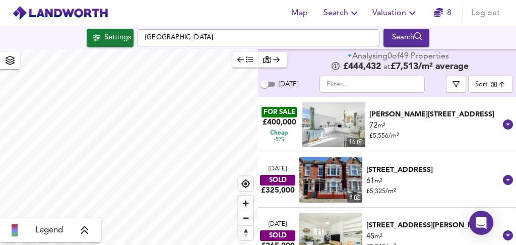
click at [443, 13] on link "8" at bounding box center [443, 13] width 18 height 14
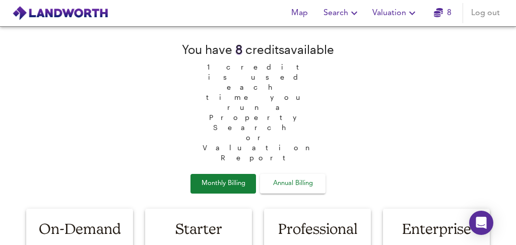
scroll to position [54, 0]
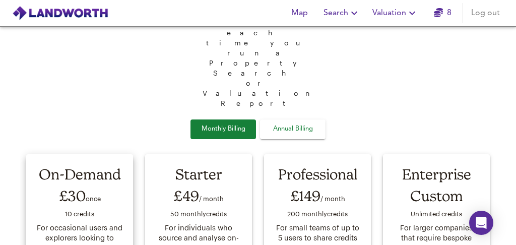
drag, startPoint x: 55, startPoint y: 114, endPoint x: 101, endPoint y: 118, distance: 45.5
click at [101, 184] on div "£30 once" at bounding box center [80, 195] width 88 height 23
drag, startPoint x: 58, startPoint y: 134, endPoint x: 98, endPoint y: 133, distance: 39.8
click at [98, 207] on div "10 credit s" at bounding box center [80, 214] width 88 height 15
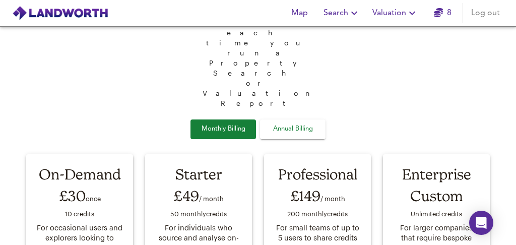
click at [75, 13] on img at bounding box center [60, 13] width 96 height 15
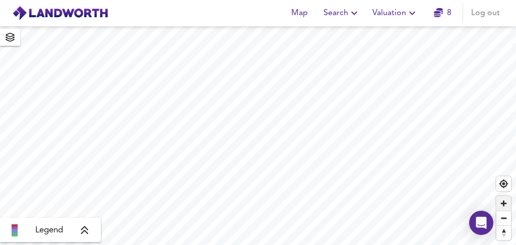
click at [505, 200] on span "Zoom in" at bounding box center [503, 203] width 15 height 15
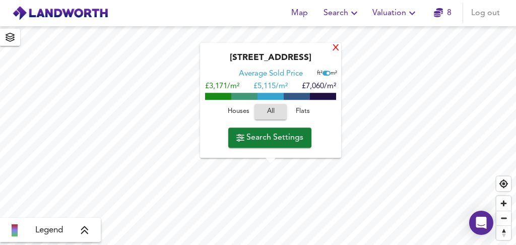
click at [332, 51] on div "X" at bounding box center [335, 49] width 9 height 10
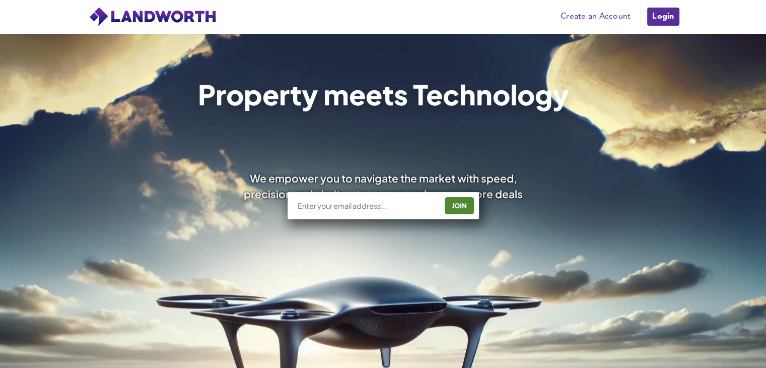
click at [745, 25] on html "Pricing Create an Account Users Estate Agents First Time Buyers House Hunters H…" at bounding box center [383, 184] width 766 height 368
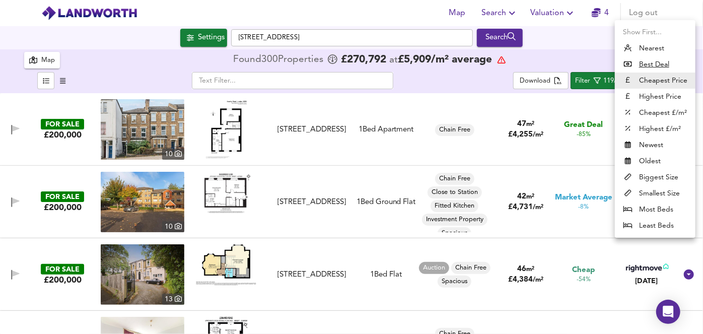
click at [451, 83] on div at bounding box center [351, 167] width 703 height 334
click at [453, 96] on div at bounding box center [351, 167] width 703 height 334
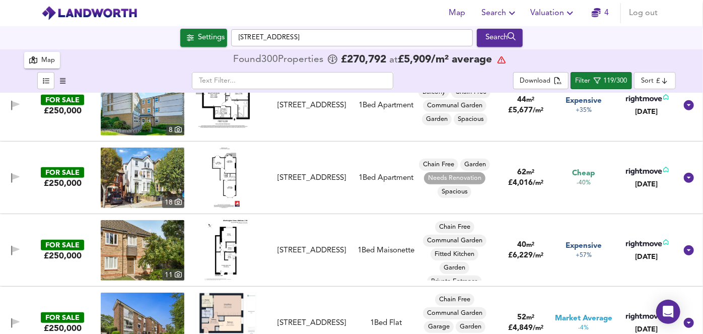
scroll to position [4322, 0]
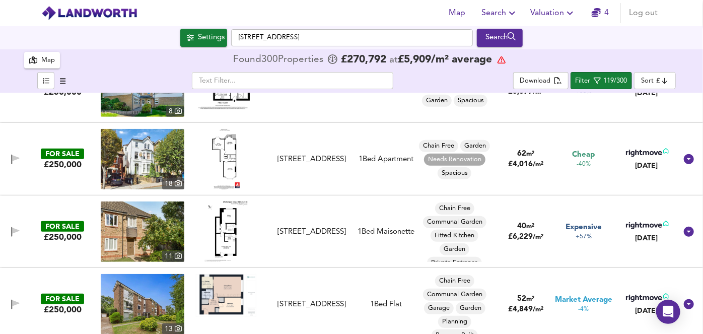
click at [162, 167] on img at bounding box center [143, 159] width 84 height 60
